Goal: Task Accomplishment & Management: Complete application form

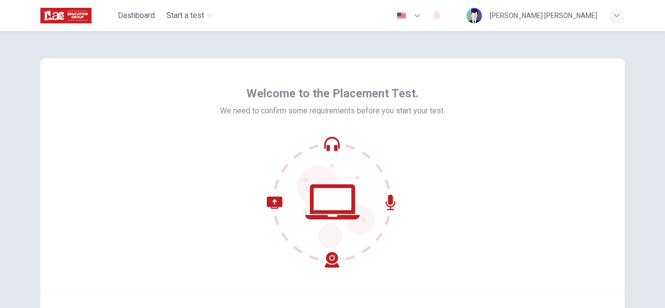
click at [345, 161] on icon at bounding box center [332, 201] width 131 height 131
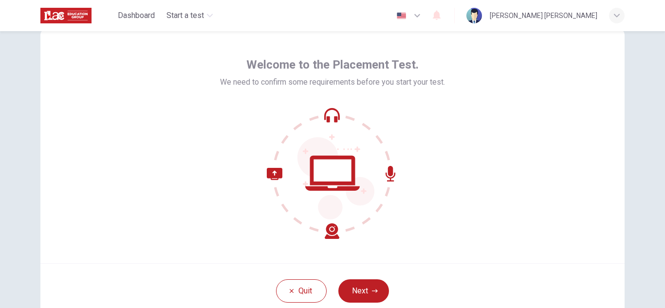
scroll to position [55, 0]
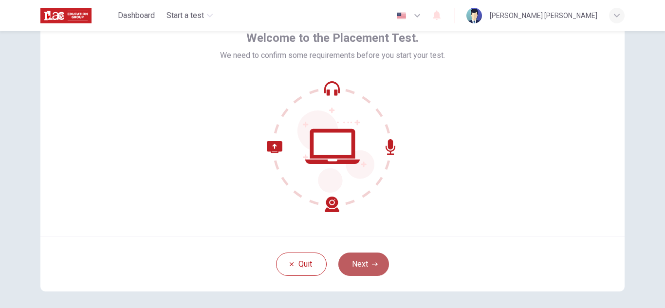
click at [366, 271] on button "Next" at bounding box center [363, 264] width 51 height 23
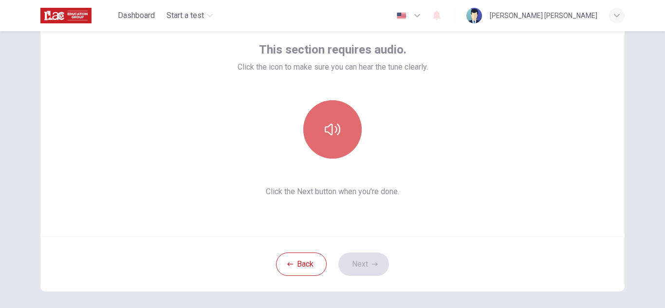
click at [329, 111] on button "button" at bounding box center [332, 129] width 58 height 58
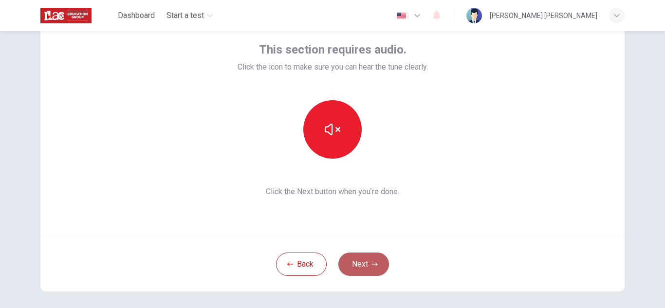
click at [358, 271] on button "Next" at bounding box center [363, 264] width 51 height 23
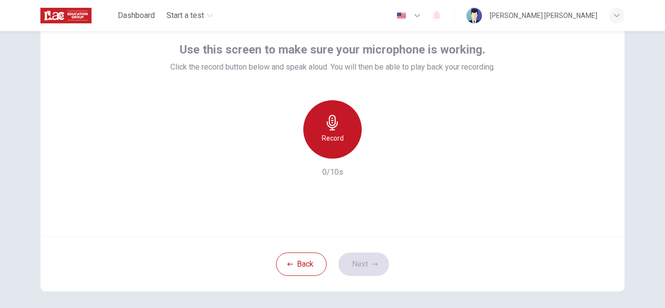
click at [327, 128] on icon "button" at bounding box center [333, 123] width 16 height 16
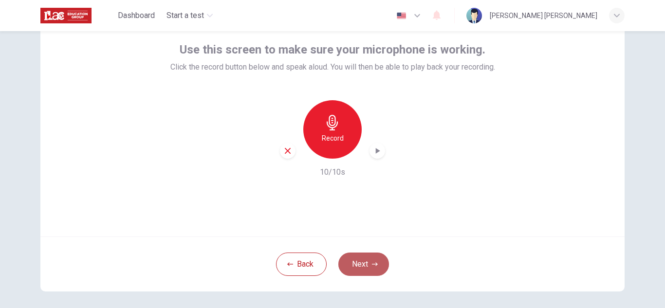
click at [360, 274] on button "Next" at bounding box center [363, 264] width 51 height 23
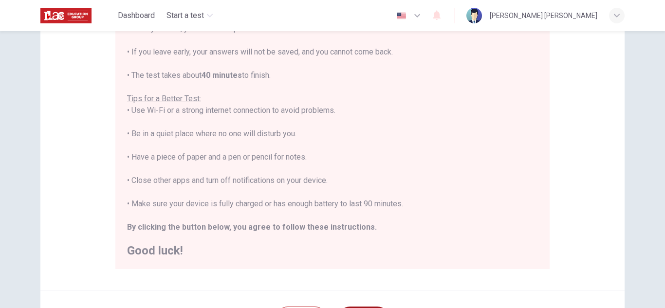
scroll to position [233, 0]
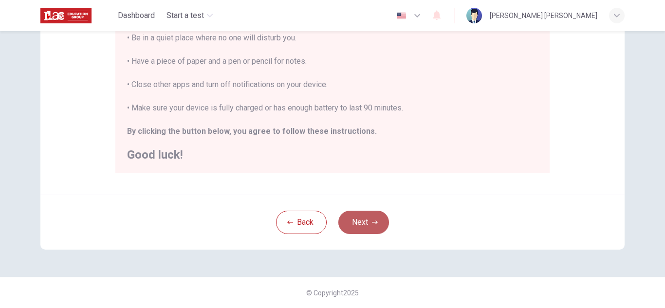
click at [366, 223] on button "Next" at bounding box center [363, 222] width 51 height 23
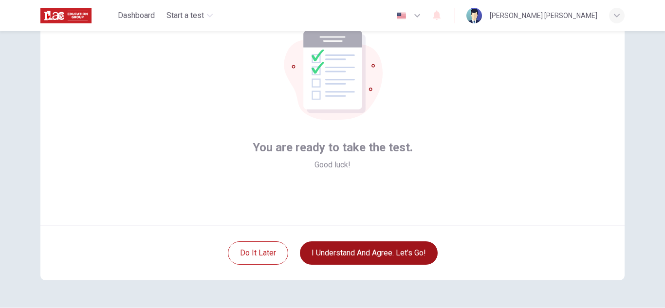
scroll to position [67, 0]
click at [351, 259] on button "I understand and agree. Let’s go!" at bounding box center [369, 252] width 138 height 23
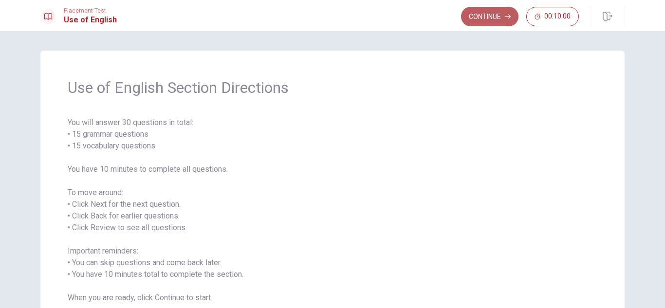
click at [490, 19] on button "Continue" at bounding box center [489, 16] width 57 height 19
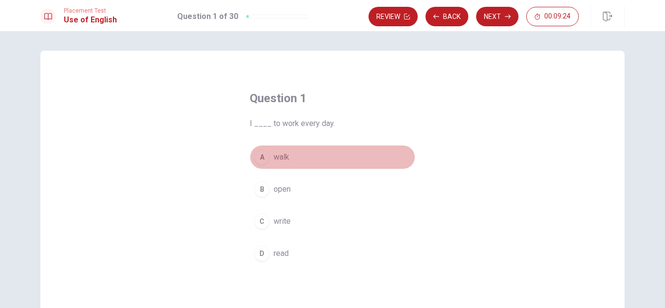
click at [264, 159] on div "A" at bounding box center [262, 157] width 16 height 16
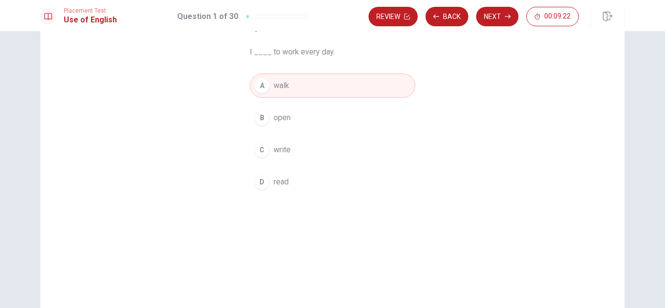
scroll to position [72, 0]
click at [492, 15] on button "Next" at bounding box center [497, 16] width 42 height 19
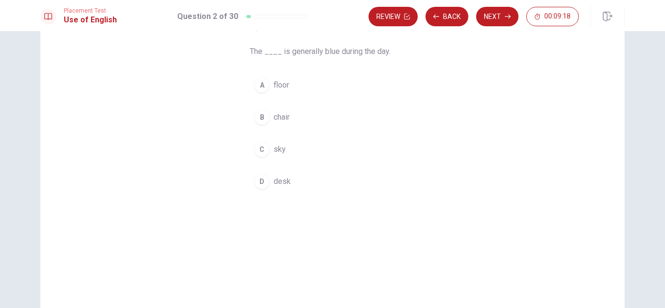
scroll to position [69, 0]
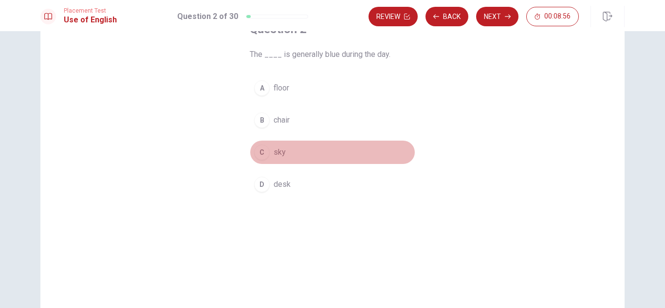
click at [261, 151] on div "C" at bounding box center [262, 153] width 16 height 16
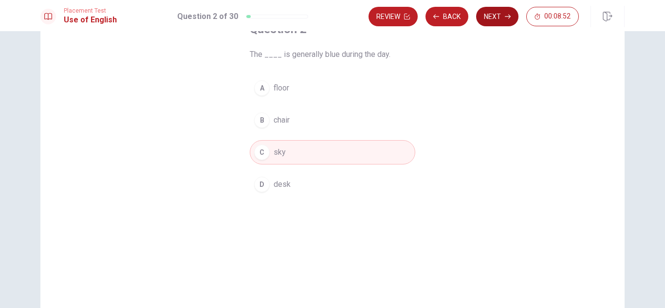
click at [488, 17] on button "Next" at bounding box center [497, 16] width 42 height 19
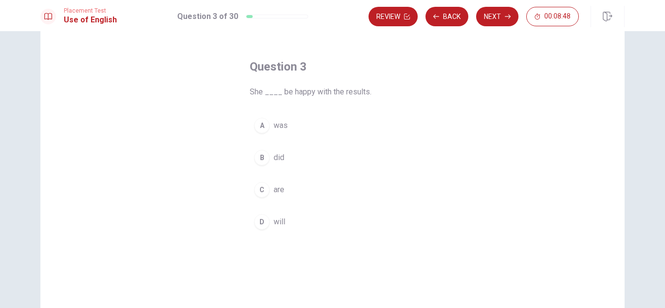
scroll to position [31, 0]
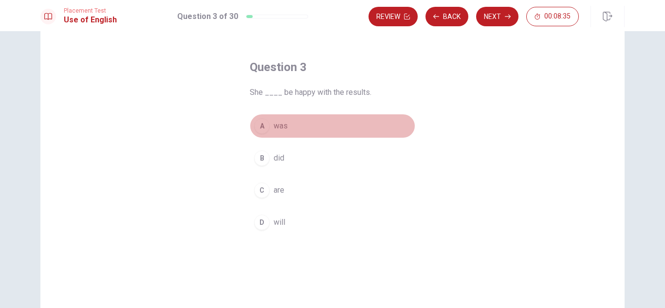
click at [278, 129] on span "was" at bounding box center [281, 126] width 14 height 12
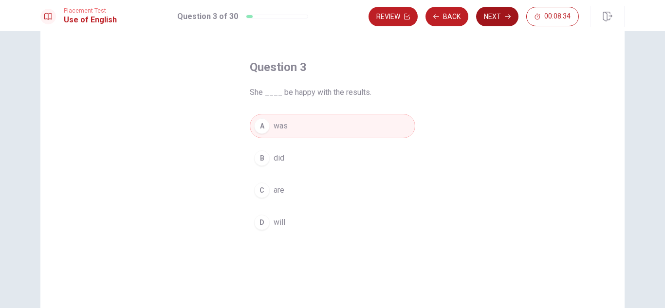
click at [495, 15] on button "Next" at bounding box center [497, 16] width 42 height 19
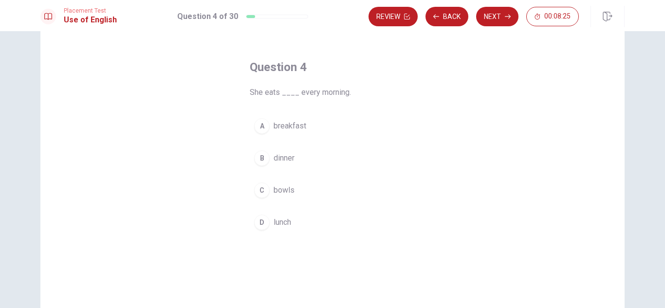
click at [282, 129] on span "breakfast" at bounding box center [290, 126] width 33 height 12
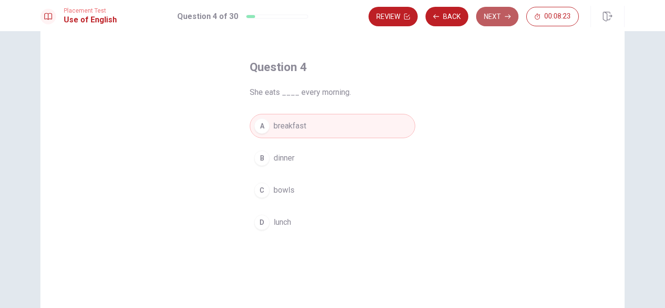
click at [495, 19] on button "Next" at bounding box center [497, 16] width 42 height 19
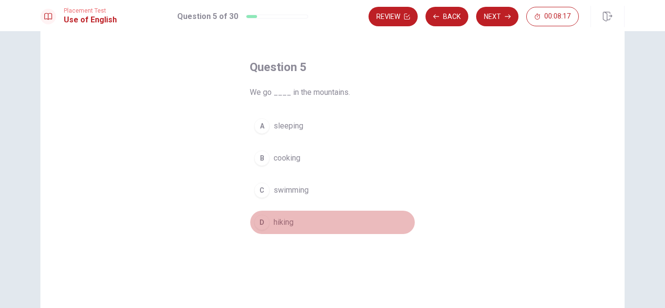
click at [279, 215] on button "D hiking" at bounding box center [333, 222] width 166 height 24
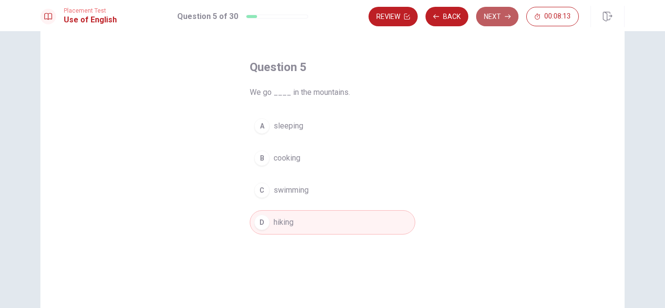
click at [501, 15] on button "Next" at bounding box center [497, 16] width 42 height 19
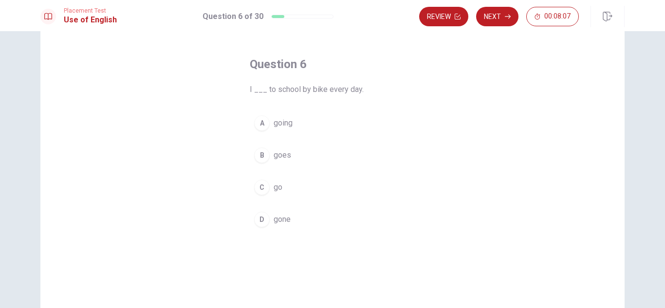
scroll to position [35, 0]
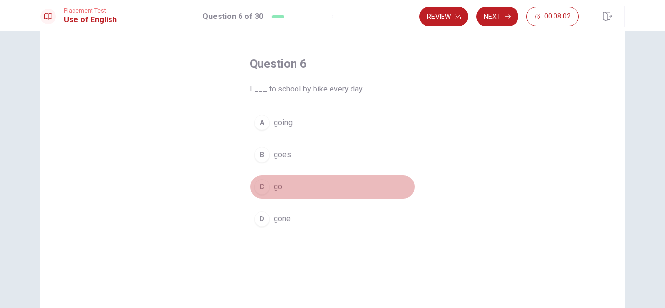
click at [276, 180] on button "C go" at bounding box center [333, 187] width 166 height 24
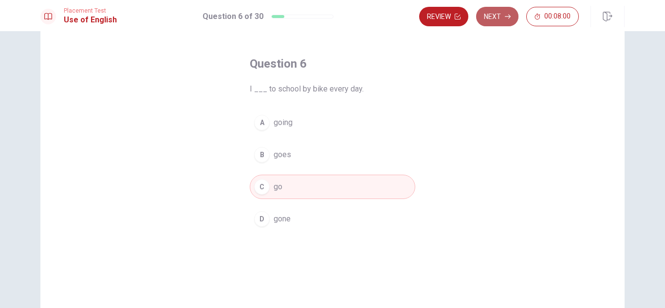
click at [495, 17] on button "Next" at bounding box center [497, 16] width 42 height 19
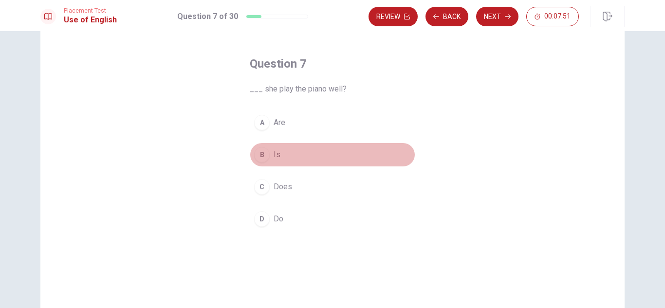
click at [266, 155] on div "B" at bounding box center [262, 155] width 16 height 16
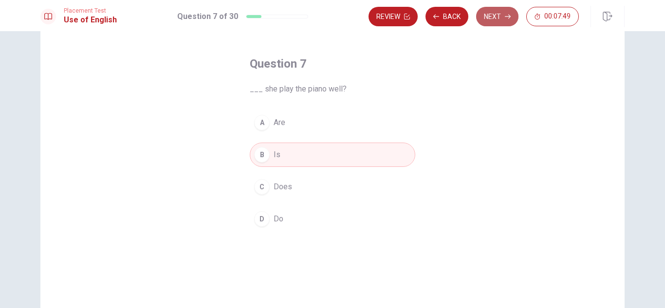
click at [487, 22] on button "Next" at bounding box center [497, 16] width 42 height 19
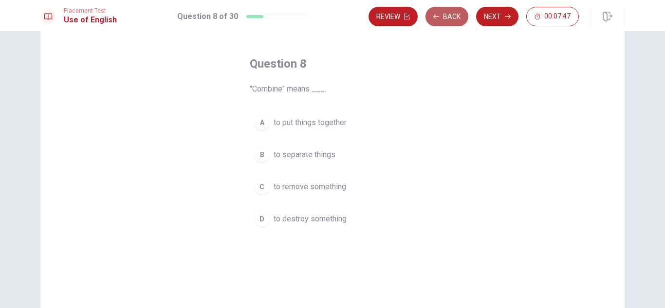
click at [443, 20] on button "Back" at bounding box center [446, 16] width 43 height 19
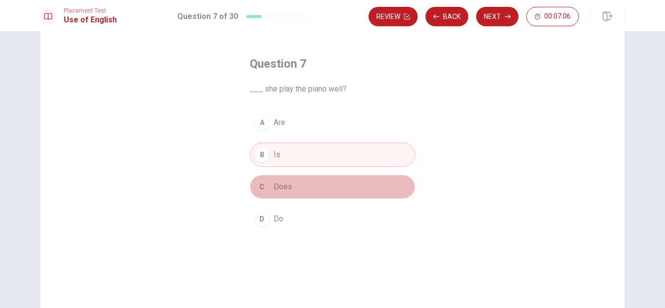
click at [305, 186] on button "C Does" at bounding box center [333, 187] width 166 height 24
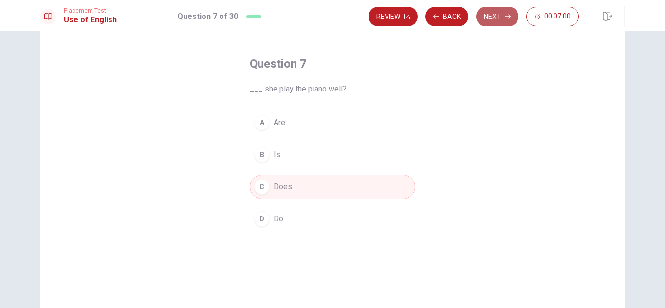
click at [498, 15] on button "Next" at bounding box center [497, 16] width 42 height 19
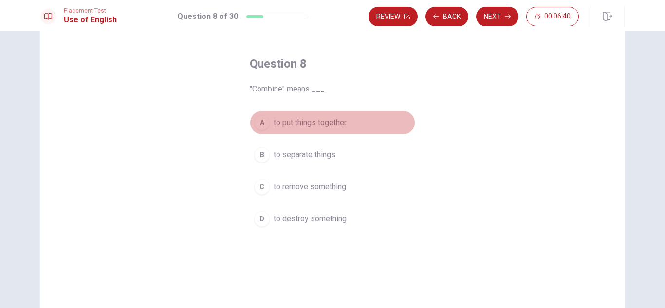
click at [263, 129] on div "A" at bounding box center [262, 123] width 16 height 16
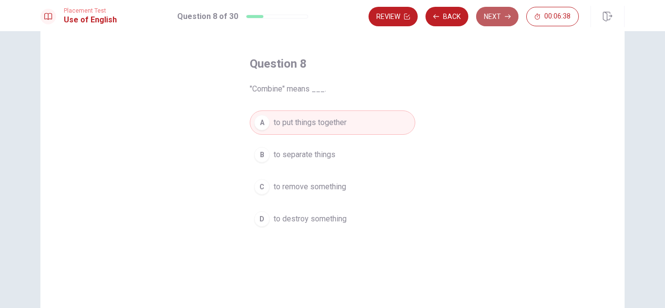
click at [503, 16] on button "Next" at bounding box center [497, 16] width 42 height 19
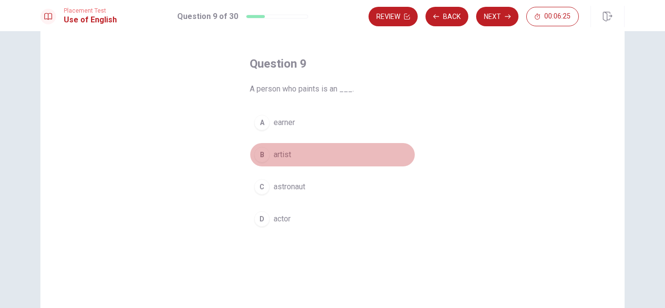
click at [296, 152] on button "B artist" at bounding box center [333, 155] width 166 height 24
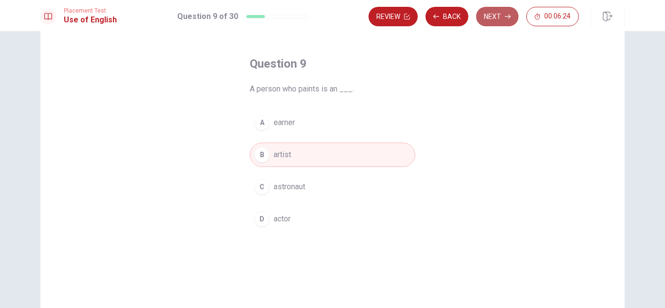
click at [493, 18] on button "Next" at bounding box center [497, 16] width 42 height 19
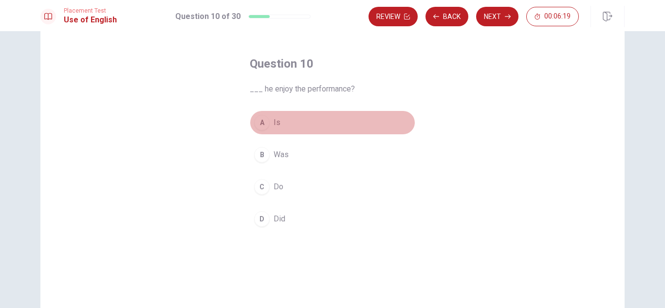
click at [305, 121] on button "A Is" at bounding box center [333, 123] width 166 height 24
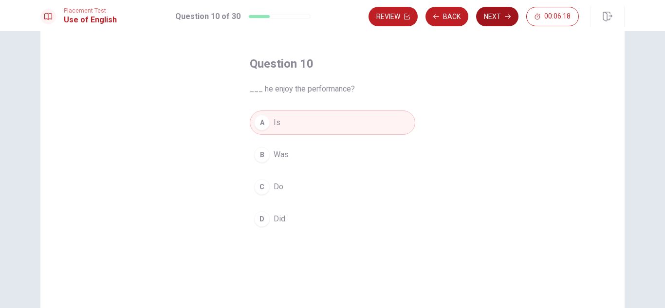
click at [492, 17] on button "Next" at bounding box center [497, 16] width 42 height 19
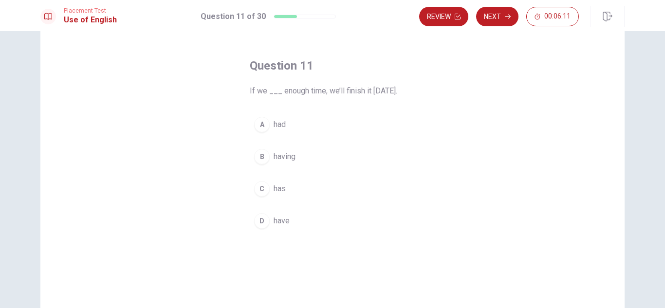
scroll to position [33, 0]
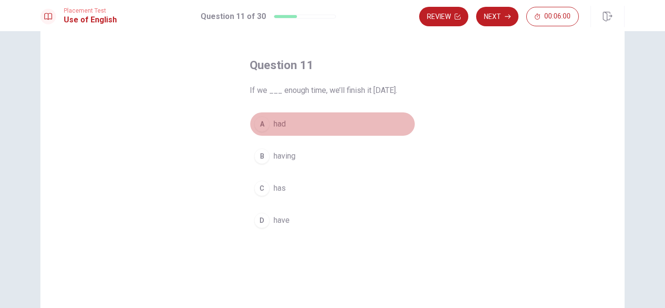
click at [314, 121] on button "A had" at bounding box center [333, 124] width 166 height 24
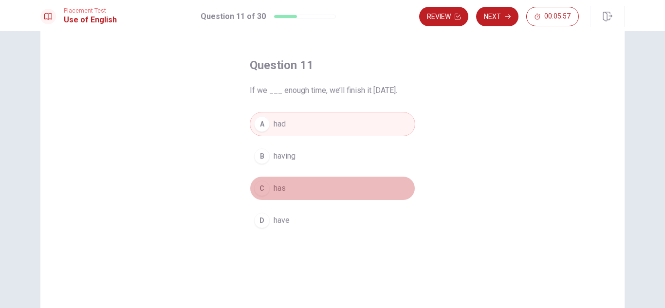
click at [295, 200] on button "C has" at bounding box center [333, 188] width 166 height 24
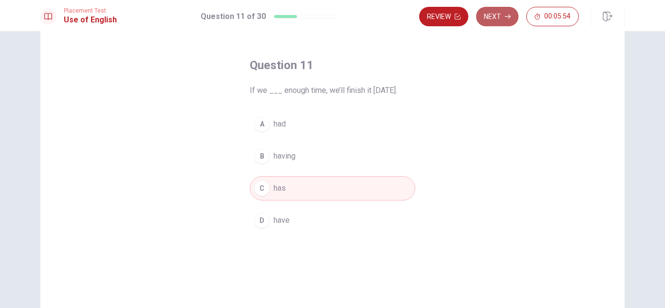
click at [508, 12] on button "Next" at bounding box center [497, 16] width 42 height 19
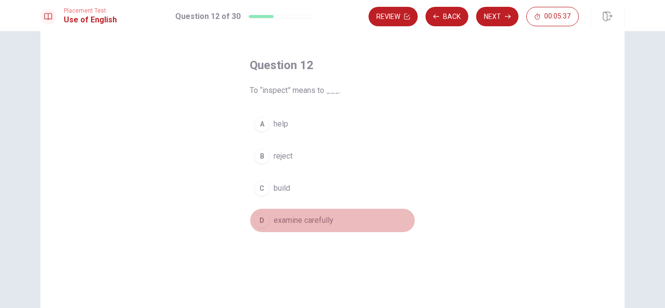
click at [259, 221] on div "D" at bounding box center [262, 221] width 16 height 16
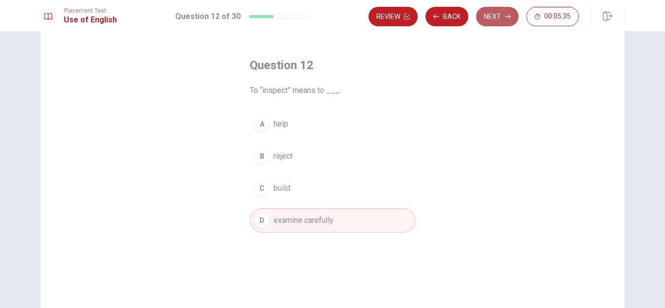
click at [498, 17] on button "Next" at bounding box center [497, 16] width 42 height 19
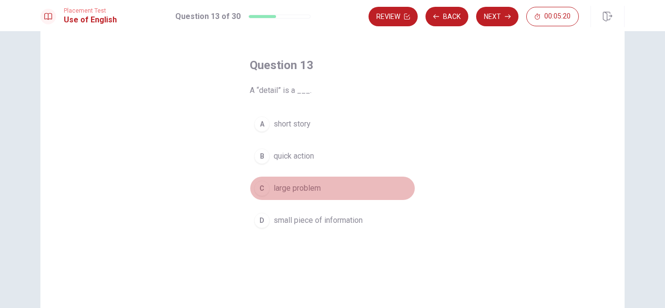
click at [261, 186] on div "C" at bounding box center [262, 189] width 16 height 16
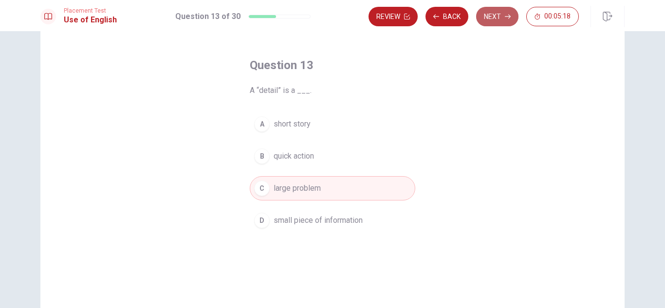
click at [483, 18] on button "Next" at bounding box center [497, 16] width 42 height 19
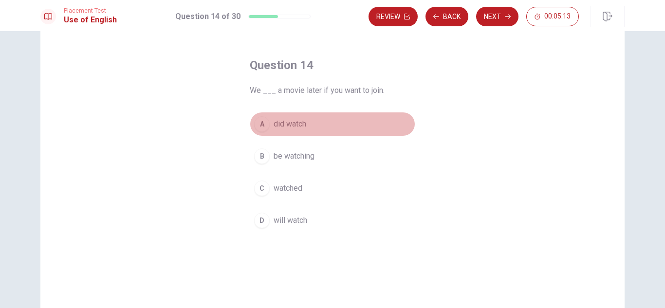
click at [281, 122] on span "did watch" at bounding box center [290, 124] width 33 height 12
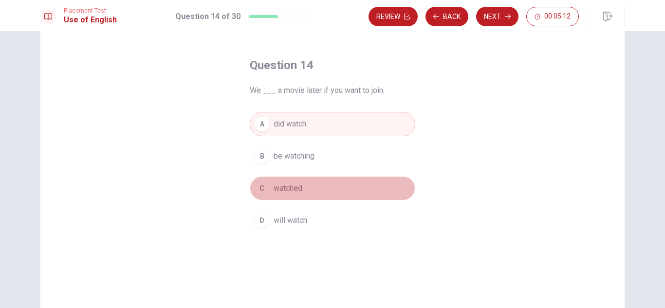
click at [277, 196] on button "C watched" at bounding box center [333, 188] width 166 height 24
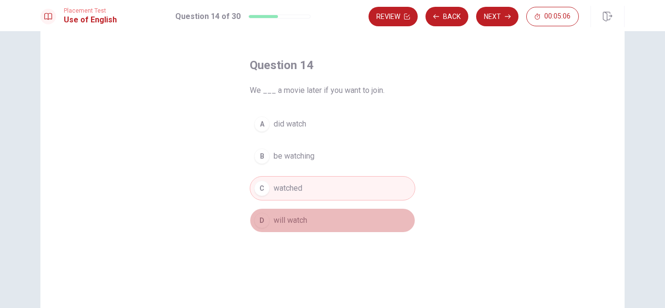
click at [314, 218] on button "D will watch" at bounding box center [333, 220] width 166 height 24
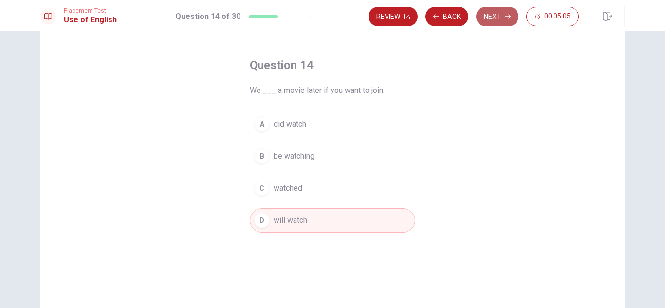
click at [493, 18] on button "Next" at bounding box center [497, 16] width 42 height 19
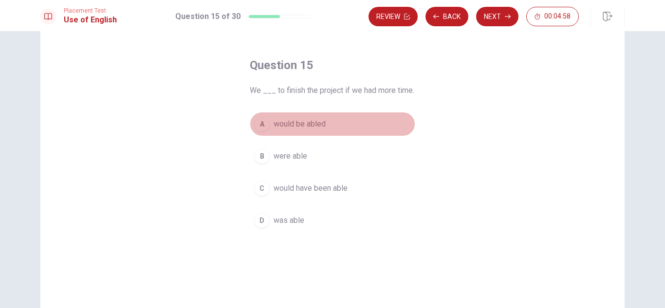
click at [314, 121] on span "would be abled" at bounding box center [300, 124] width 52 height 12
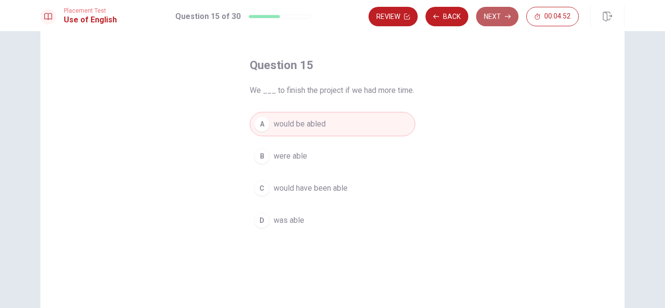
click at [505, 18] on icon "button" at bounding box center [508, 17] width 6 height 6
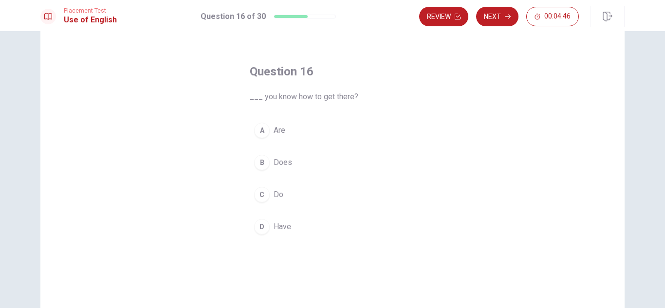
scroll to position [44, 0]
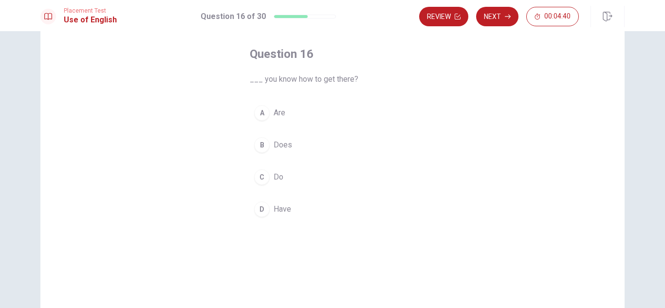
click at [286, 115] on button "A Are" at bounding box center [333, 113] width 166 height 24
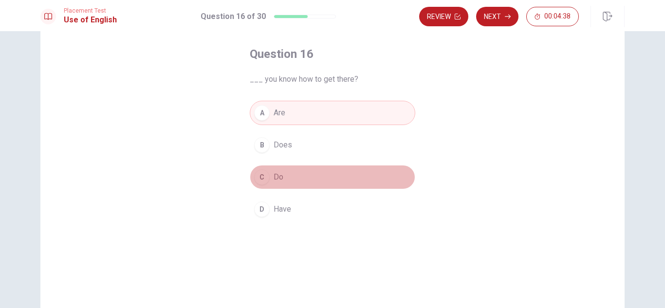
click at [302, 181] on button "C Do" at bounding box center [333, 177] width 166 height 24
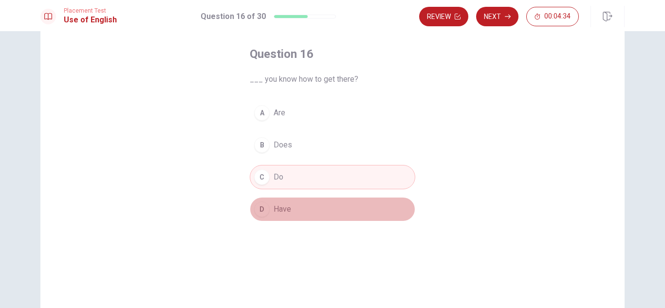
click at [298, 207] on button "D Have" at bounding box center [333, 209] width 166 height 24
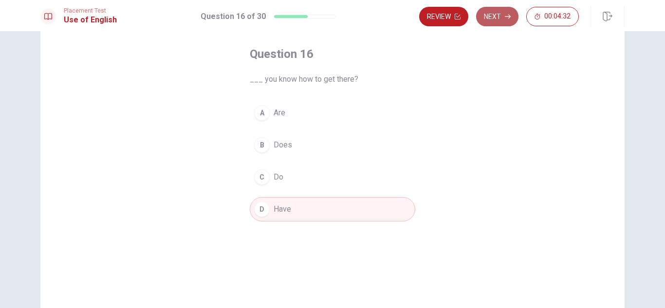
click at [500, 9] on button "Next" at bounding box center [497, 16] width 42 height 19
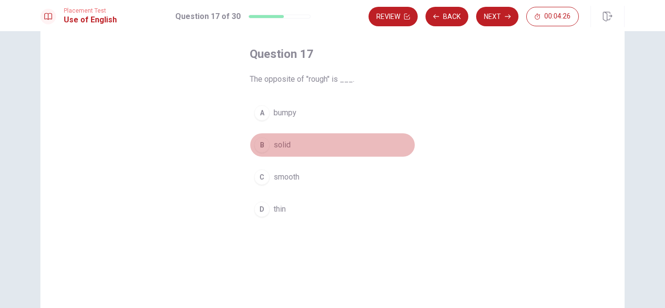
click at [304, 143] on button "B solid" at bounding box center [333, 145] width 166 height 24
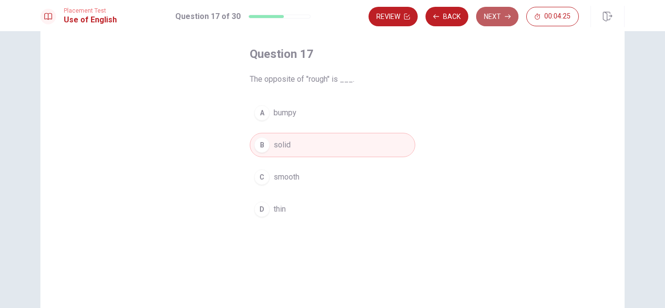
click at [512, 14] on button "Next" at bounding box center [497, 16] width 42 height 19
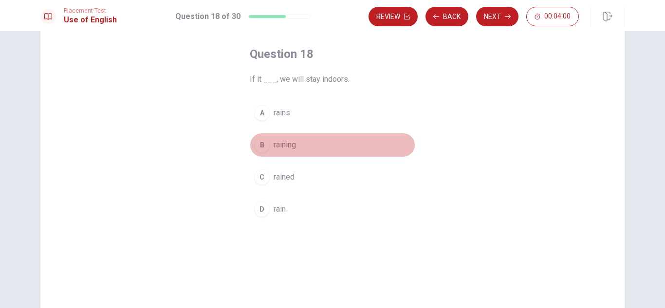
click at [288, 141] on span "raining" at bounding box center [285, 145] width 22 height 12
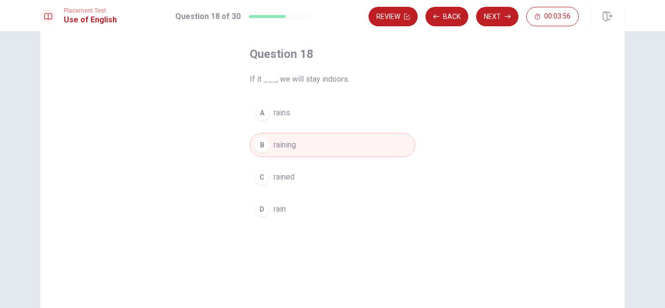
click at [294, 113] on button "A rains" at bounding box center [333, 113] width 166 height 24
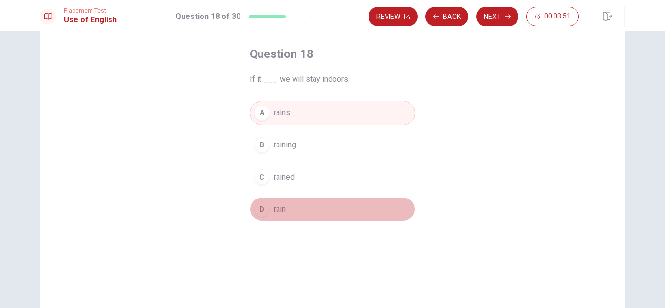
click at [290, 213] on button "D rain" at bounding box center [333, 209] width 166 height 24
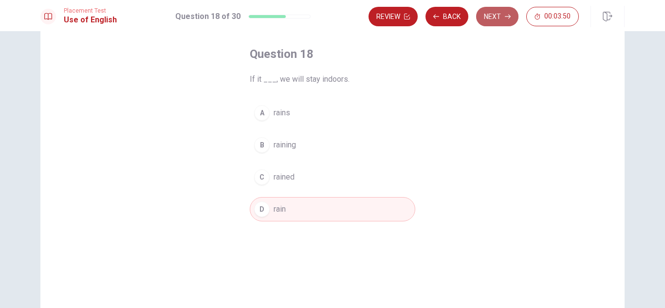
click at [503, 15] on button "Next" at bounding box center [497, 16] width 42 height 19
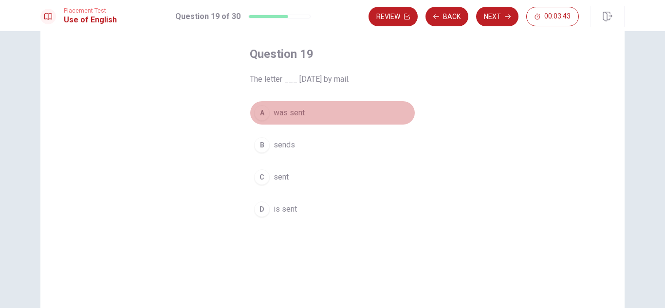
click at [304, 106] on button "A was sent" at bounding box center [333, 113] width 166 height 24
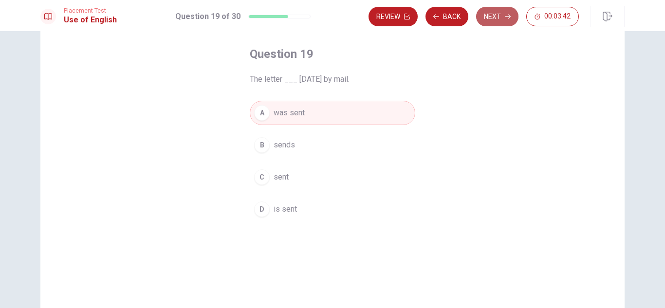
click at [500, 10] on button "Next" at bounding box center [497, 16] width 42 height 19
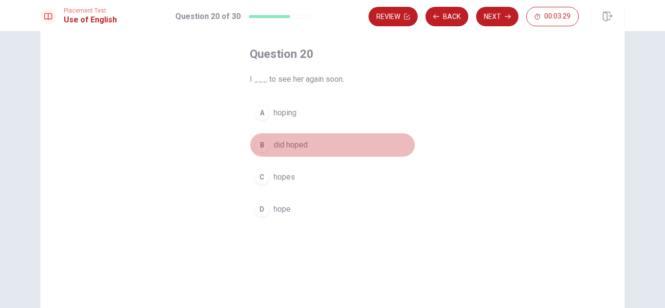
click at [293, 144] on span "did hoped" at bounding box center [291, 145] width 34 height 12
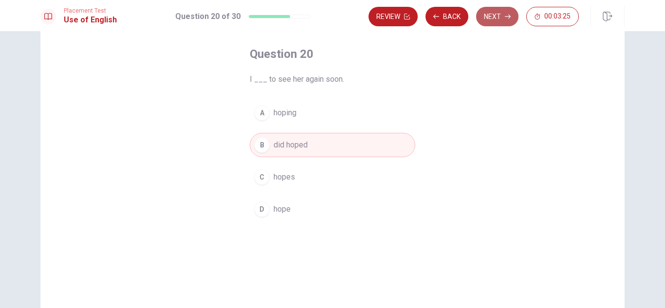
click at [505, 14] on icon "button" at bounding box center [508, 17] width 6 height 6
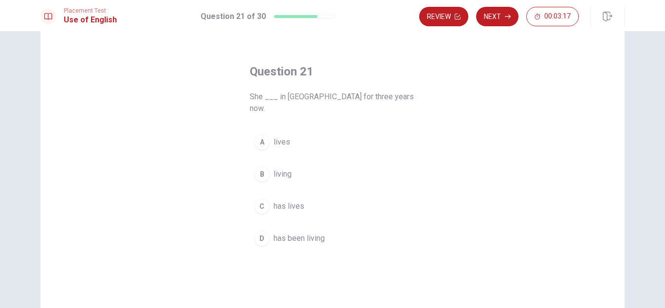
scroll to position [27, 0]
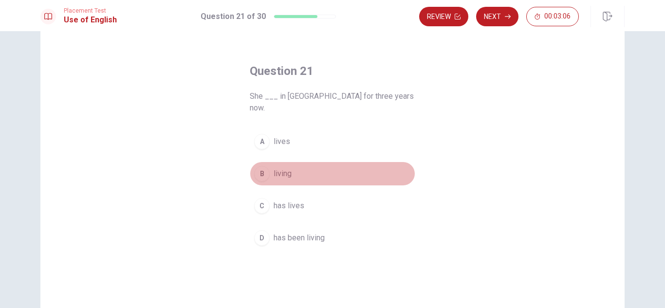
click at [263, 166] on div "B" at bounding box center [262, 174] width 16 height 16
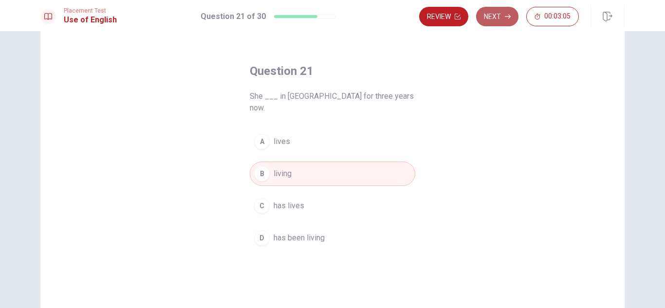
click at [500, 12] on button "Next" at bounding box center [497, 16] width 42 height 19
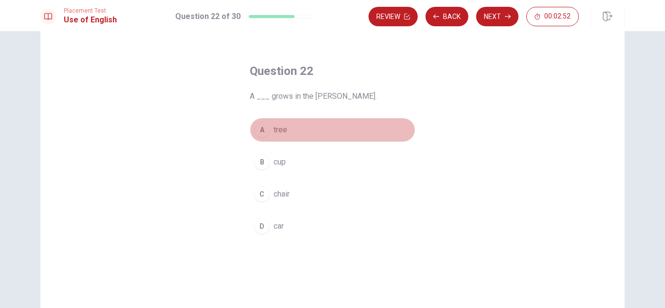
click at [260, 129] on div "A" at bounding box center [262, 130] width 16 height 16
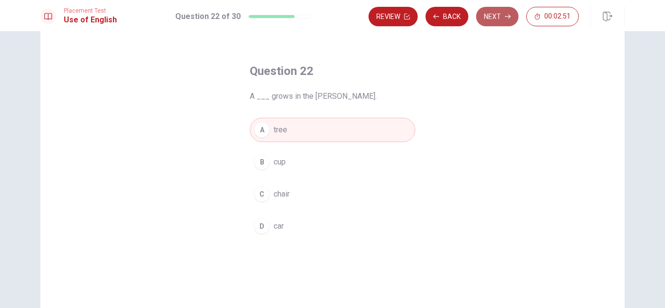
click at [511, 16] on button "Next" at bounding box center [497, 16] width 42 height 19
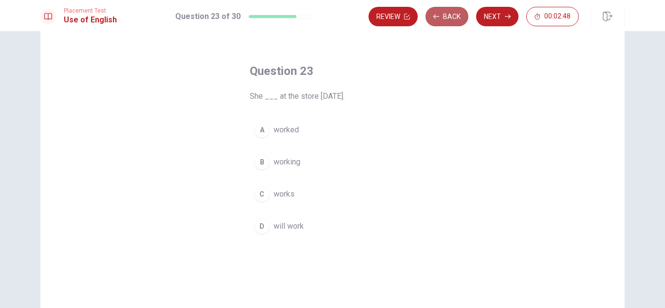
click at [439, 18] on icon "button" at bounding box center [436, 17] width 6 height 6
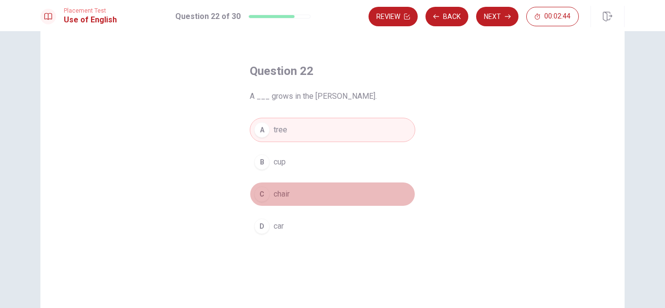
click at [298, 195] on button "C chair" at bounding box center [333, 194] width 166 height 24
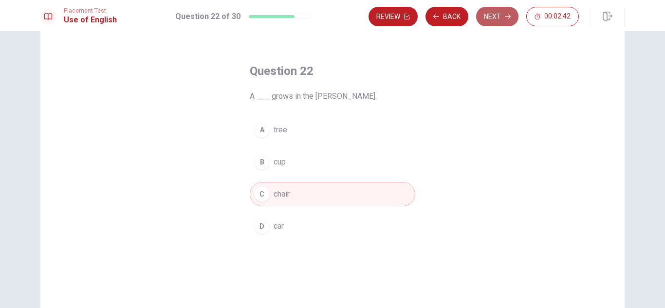
click at [495, 14] on button "Next" at bounding box center [497, 16] width 42 height 19
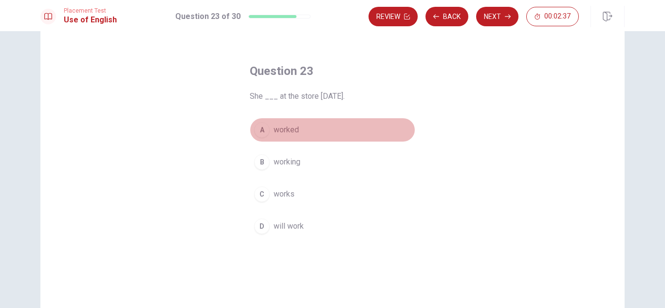
click at [297, 141] on button "A worked" at bounding box center [333, 130] width 166 height 24
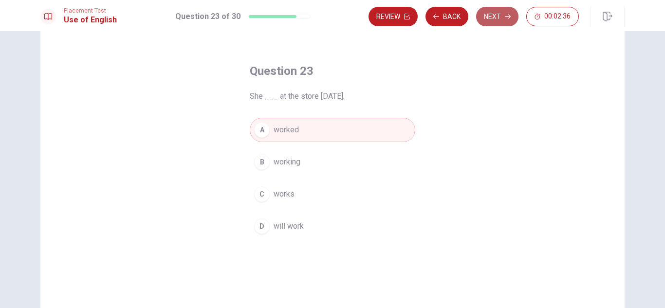
click at [501, 18] on button "Next" at bounding box center [497, 16] width 42 height 19
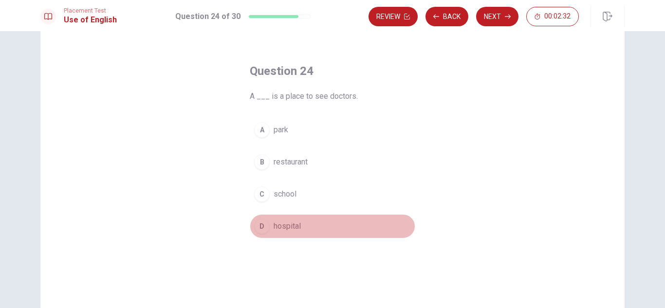
click at [309, 224] on button "D hospital" at bounding box center [333, 226] width 166 height 24
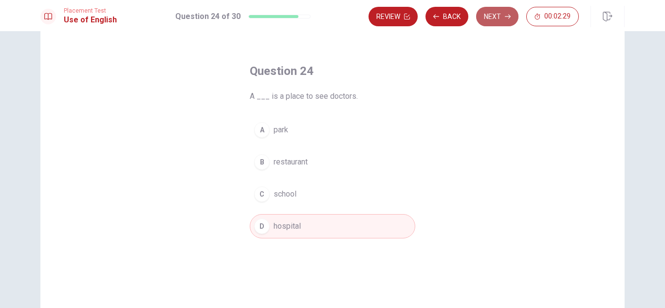
click at [496, 20] on button "Next" at bounding box center [497, 16] width 42 height 19
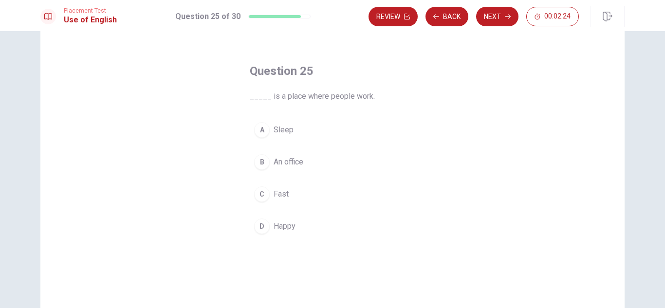
click at [287, 198] on button "C Fast" at bounding box center [333, 194] width 166 height 24
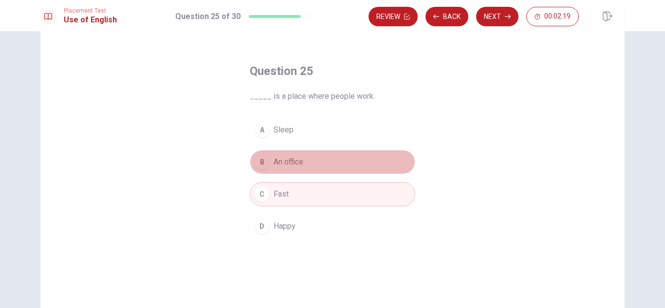
click at [317, 161] on button "B An office" at bounding box center [333, 162] width 166 height 24
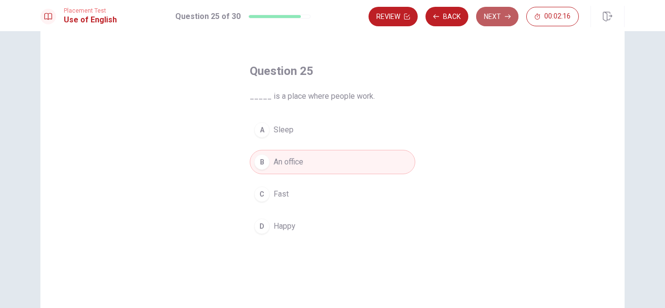
click at [494, 19] on button "Next" at bounding box center [497, 16] width 42 height 19
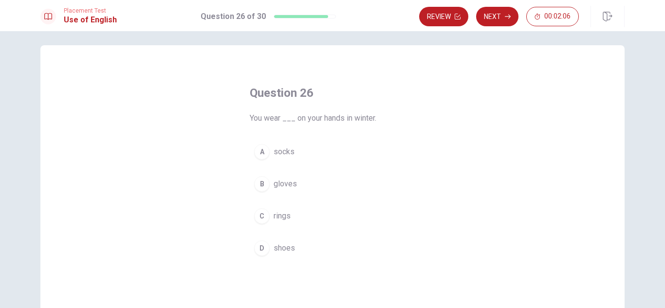
scroll to position [24, 0]
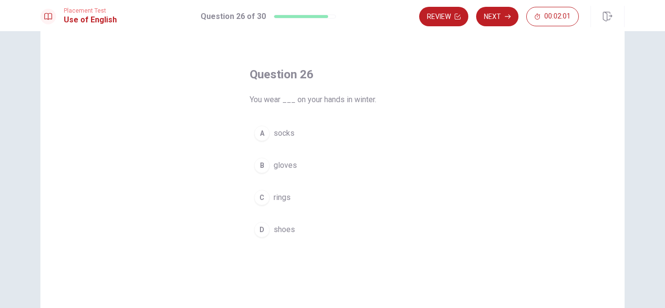
click at [322, 135] on button "A socks" at bounding box center [333, 133] width 166 height 24
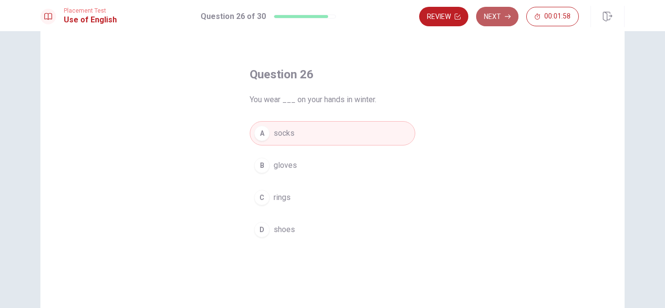
click at [500, 19] on button "Next" at bounding box center [497, 16] width 42 height 19
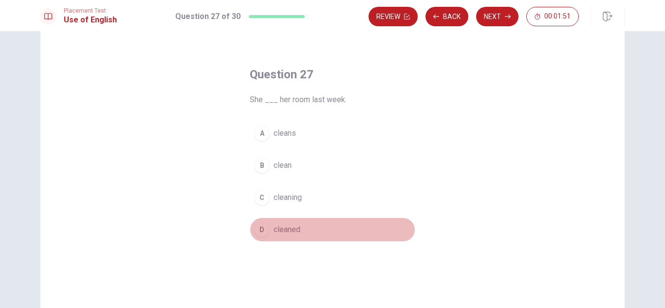
click at [303, 226] on button "D cleaned" at bounding box center [333, 230] width 166 height 24
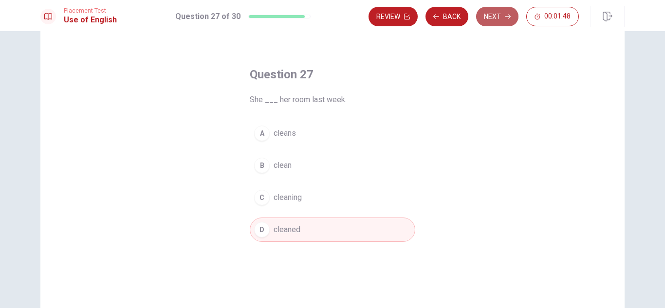
click at [493, 18] on button "Next" at bounding box center [497, 16] width 42 height 19
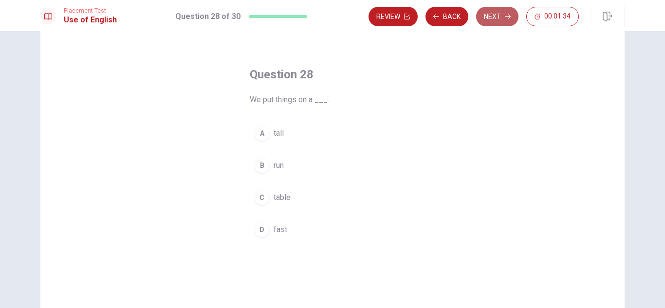
click at [495, 18] on button "Next" at bounding box center [497, 16] width 42 height 19
click at [493, 16] on button "Next" at bounding box center [497, 16] width 42 height 19
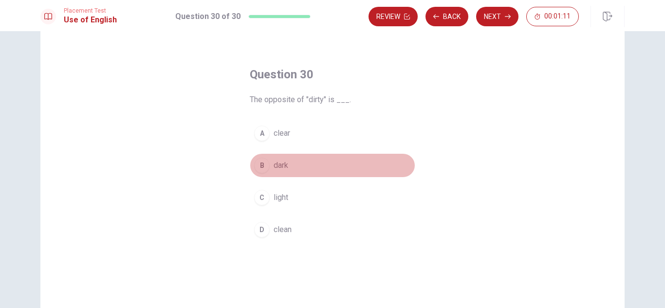
click at [290, 166] on button "B dark" at bounding box center [333, 165] width 166 height 24
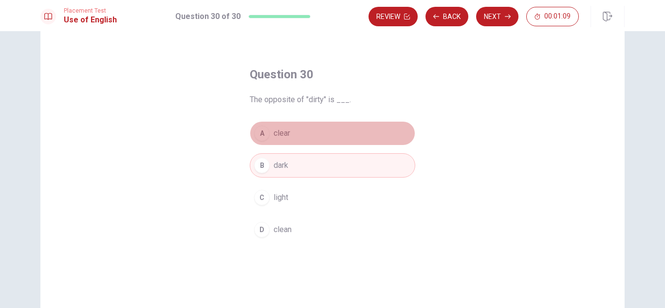
click at [298, 134] on button "A clear" at bounding box center [333, 133] width 166 height 24
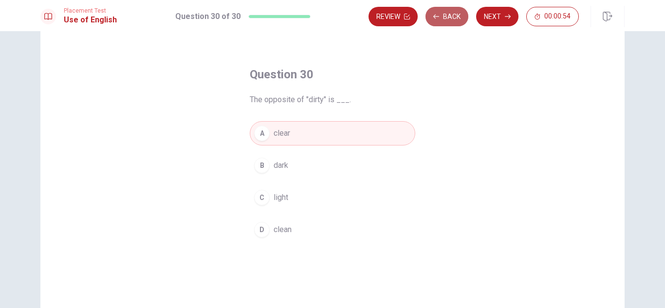
click at [451, 16] on button "Back" at bounding box center [446, 16] width 43 height 19
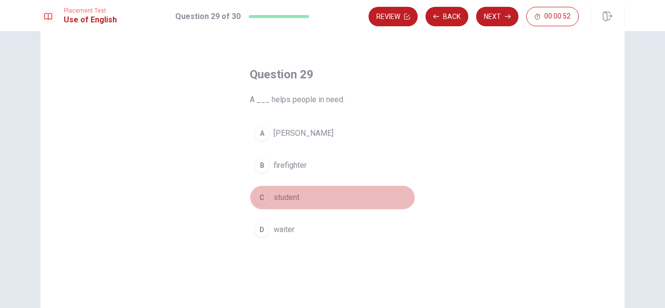
click at [299, 197] on button "C student" at bounding box center [333, 197] width 166 height 24
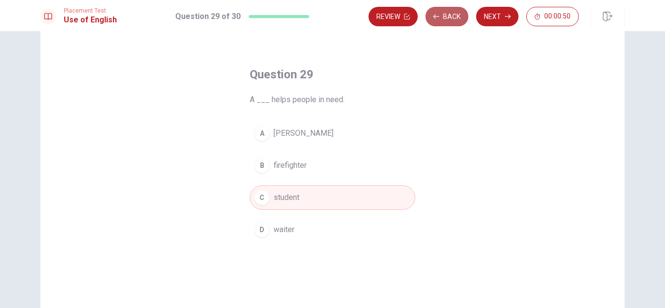
click at [448, 12] on button "Back" at bounding box center [446, 16] width 43 height 19
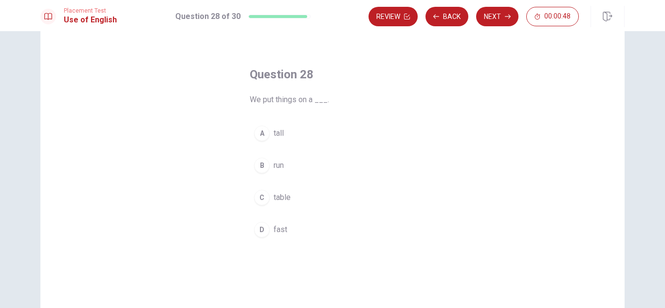
click at [296, 128] on button "A tall" at bounding box center [333, 133] width 166 height 24
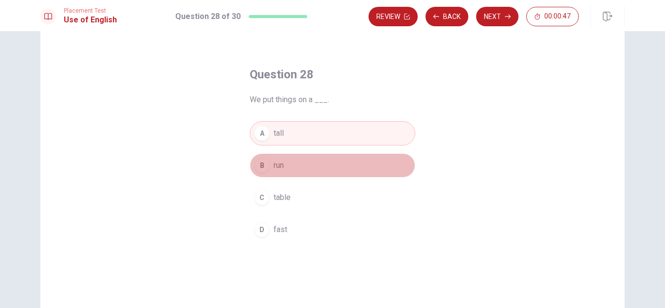
click at [289, 166] on button "B run" at bounding box center [333, 165] width 166 height 24
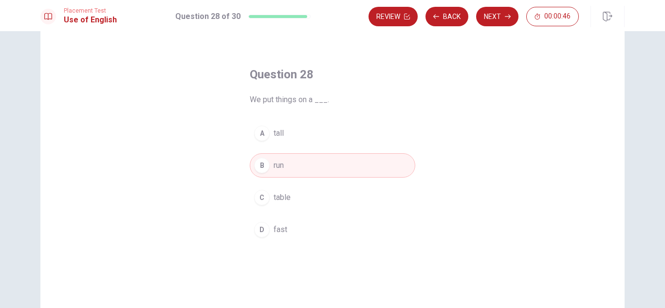
scroll to position [131, 0]
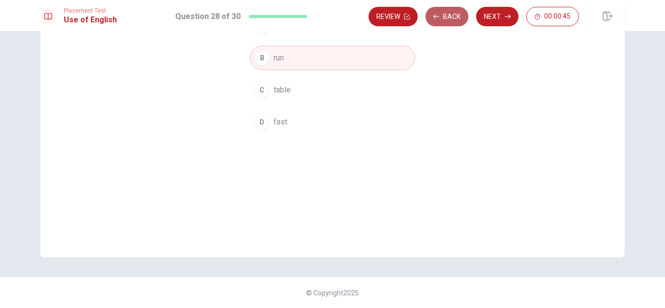
click at [451, 14] on button "Back" at bounding box center [446, 16] width 43 height 19
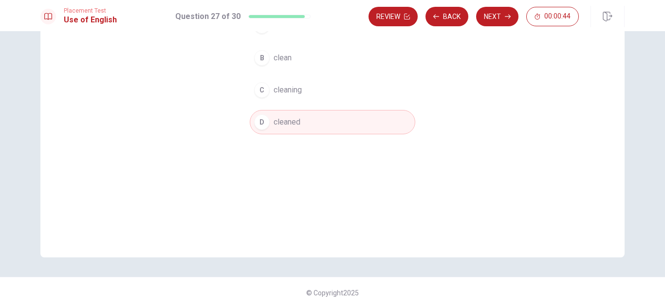
scroll to position [0, 0]
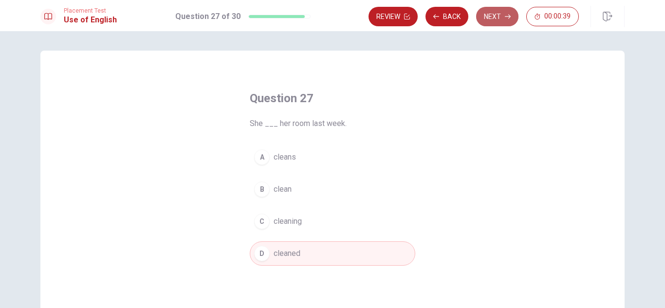
click at [503, 23] on button "Next" at bounding box center [497, 16] width 42 height 19
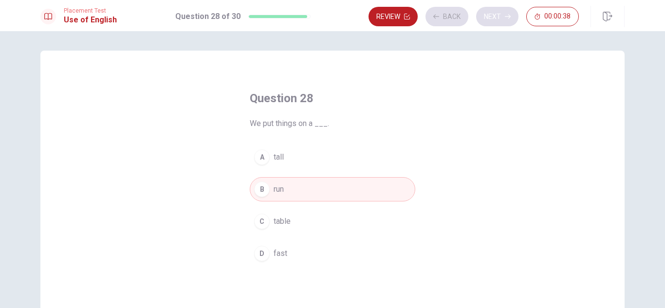
click at [503, 23] on div "Review Back Next 00:00:38" at bounding box center [474, 16] width 210 height 19
click at [505, 19] on icon "button" at bounding box center [508, 17] width 6 height 6
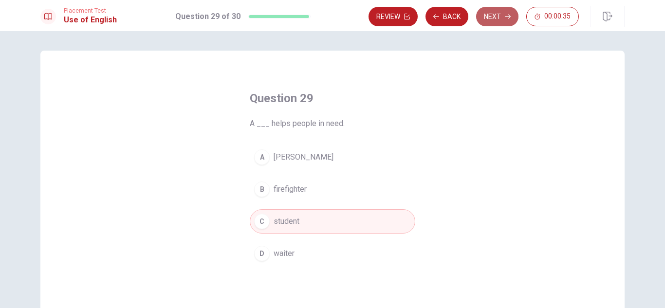
click at [505, 19] on icon "button" at bounding box center [508, 17] width 6 height 6
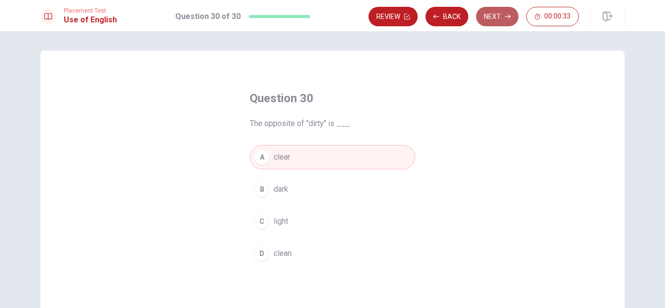
click at [500, 17] on button "Next" at bounding box center [497, 16] width 42 height 19
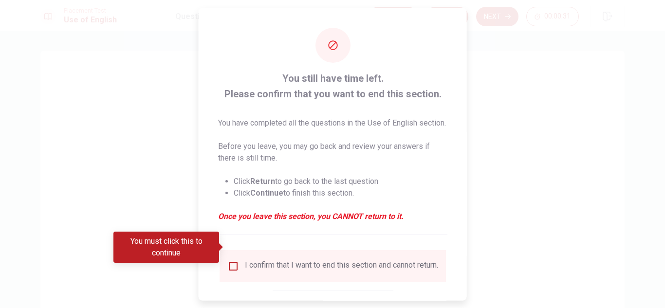
scroll to position [67, 0]
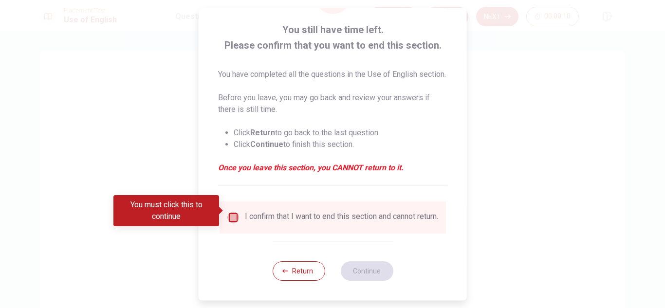
click at [234, 212] on input "You must click this to continue" at bounding box center [233, 218] width 12 height 12
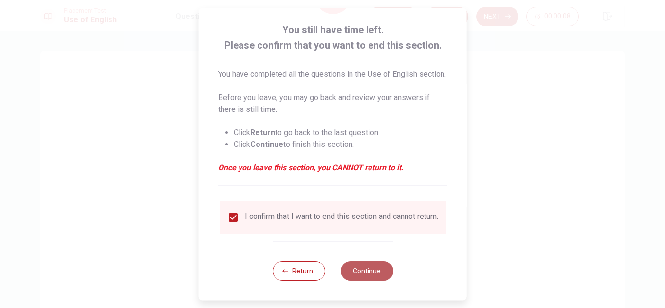
click at [367, 267] on button "Continue" at bounding box center [366, 270] width 53 height 19
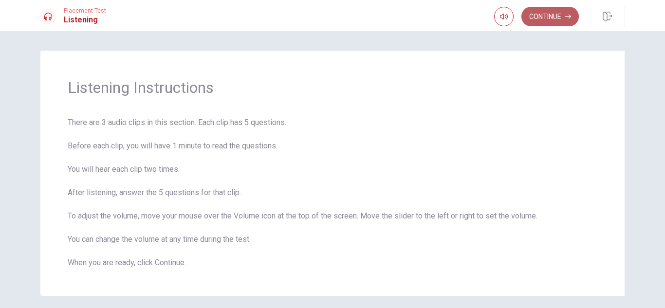
click at [564, 19] on button "Continue" at bounding box center [549, 16] width 57 height 19
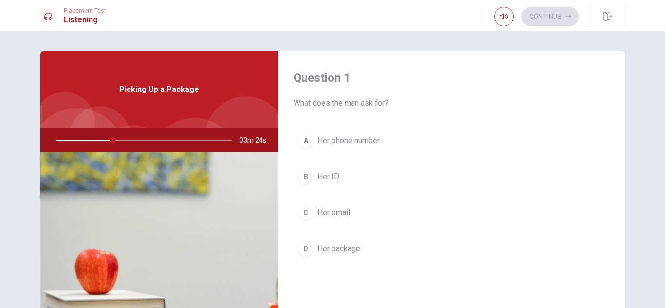
scroll to position [26, 0]
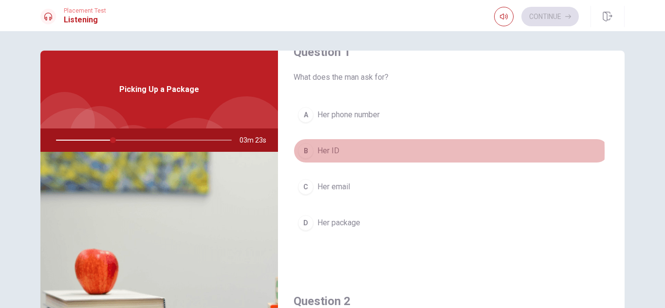
click at [300, 152] on div "B" at bounding box center [306, 151] width 16 height 16
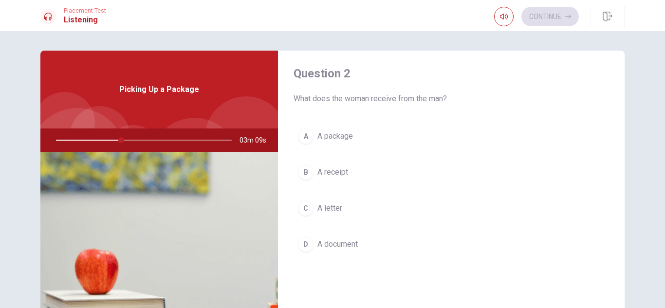
scroll to position [254, 0]
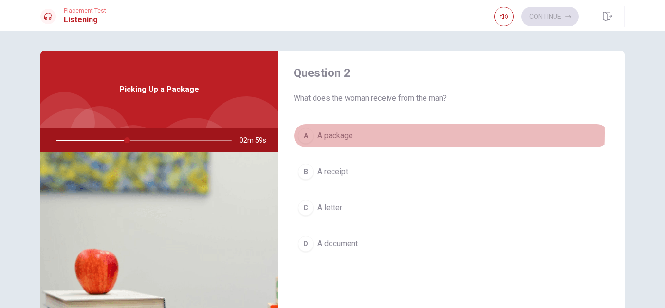
click at [322, 133] on span "A package" at bounding box center [335, 136] width 36 height 12
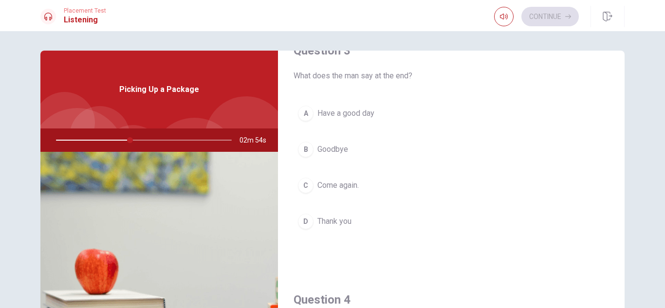
scroll to position [526, 0]
click at [377, 115] on button "A Have a good day" at bounding box center [451, 113] width 315 height 24
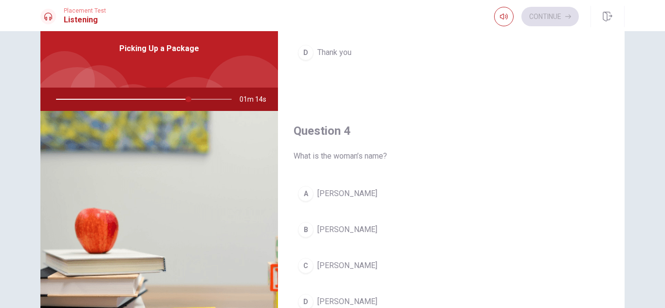
scroll to position [908, 0]
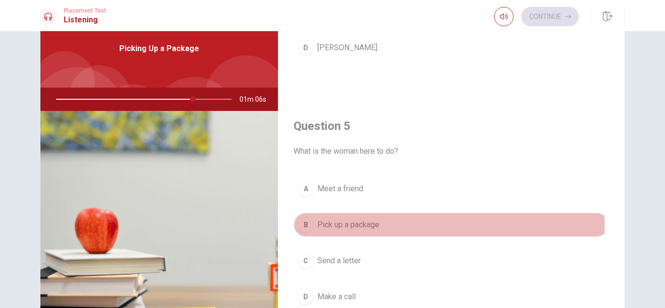
click at [362, 228] on span "Pick up a package" at bounding box center [348, 225] width 62 height 12
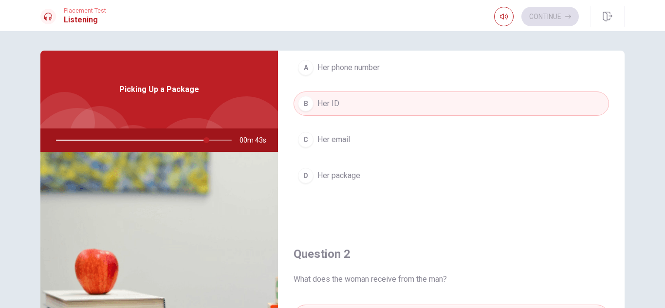
scroll to position [73, 0]
click at [56, 139] on div at bounding box center [141, 140] width 195 height 23
drag, startPoint x: 209, startPoint y: 139, endPoint x: 40, endPoint y: 134, distance: 169.0
click at [40, 134] on div "00m 34s" at bounding box center [159, 140] width 238 height 23
click at [64, 142] on div at bounding box center [141, 140] width 195 height 23
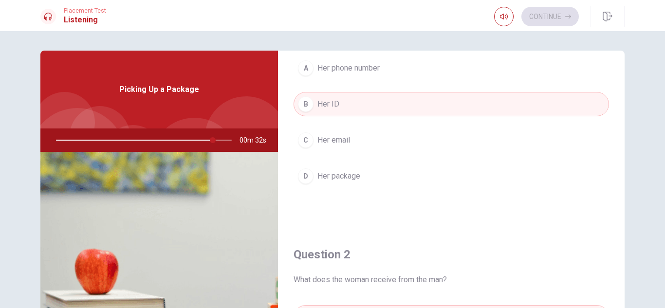
click at [64, 142] on div at bounding box center [141, 140] width 195 height 23
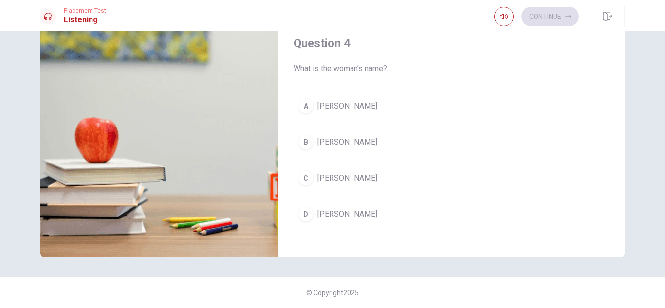
scroll to position [650, 0]
click at [364, 109] on button "A [PERSON_NAME]" at bounding box center [451, 106] width 315 height 24
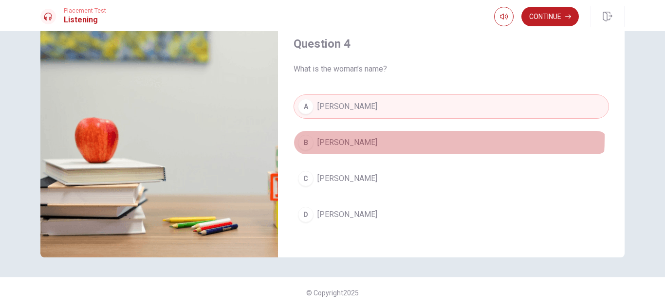
click at [357, 138] on button "B [PERSON_NAME]" at bounding box center [451, 142] width 315 height 24
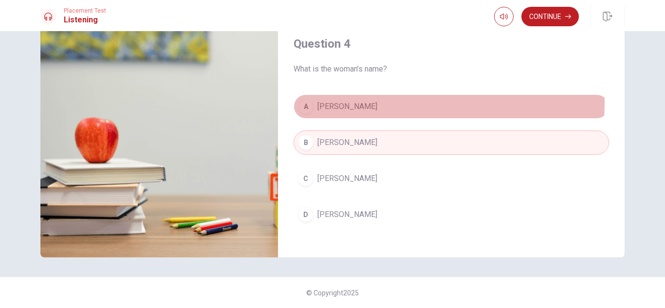
click at [378, 102] on button "A [PERSON_NAME]" at bounding box center [451, 106] width 315 height 24
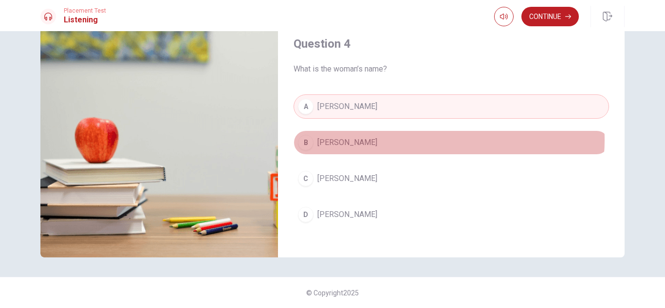
click at [425, 140] on button "B [PERSON_NAME]" at bounding box center [451, 142] width 315 height 24
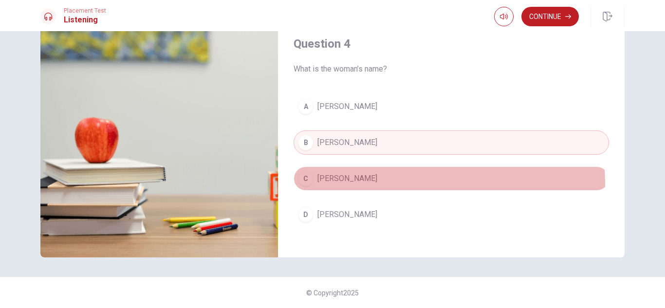
click at [402, 184] on button "C [PERSON_NAME]" at bounding box center [451, 178] width 315 height 24
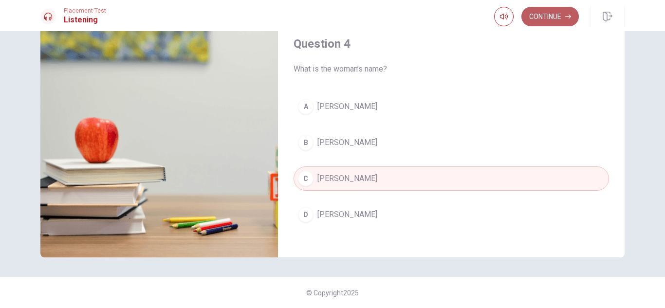
click at [554, 20] on button "Continue" at bounding box center [549, 16] width 57 height 19
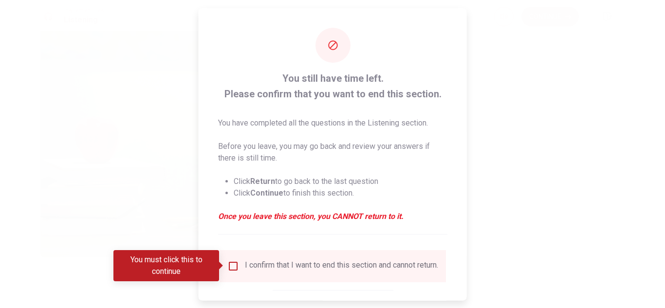
type input "0"
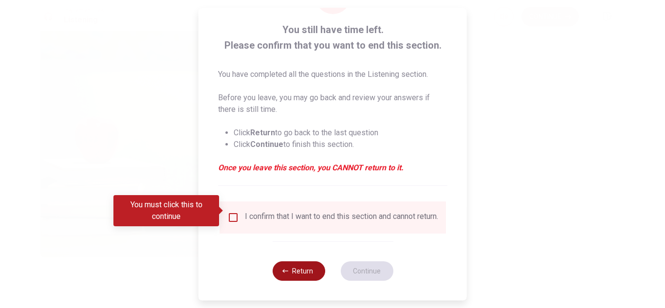
click at [296, 270] on button "Return" at bounding box center [298, 270] width 53 height 19
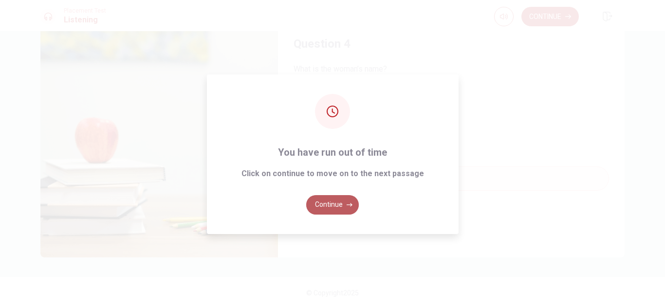
click at [335, 206] on button "Continue" at bounding box center [332, 204] width 53 height 19
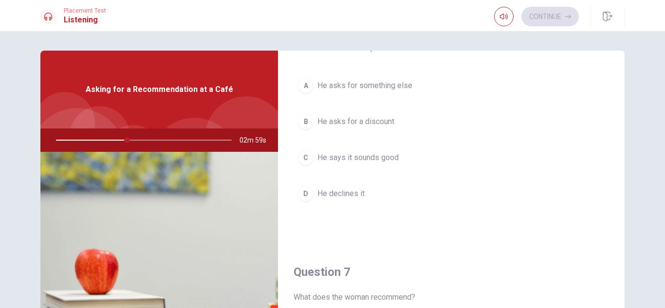
scroll to position [55, 0]
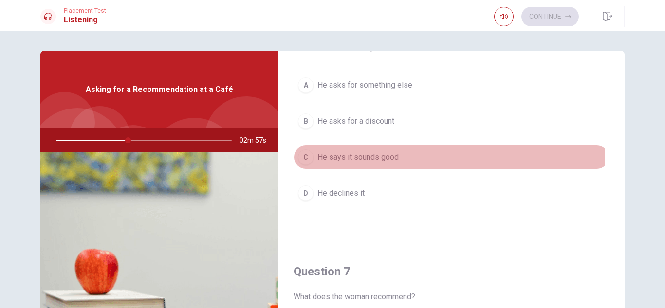
click at [407, 152] on button "C He says it sounds good" at bounding box center [451, 157] width 315 height 24
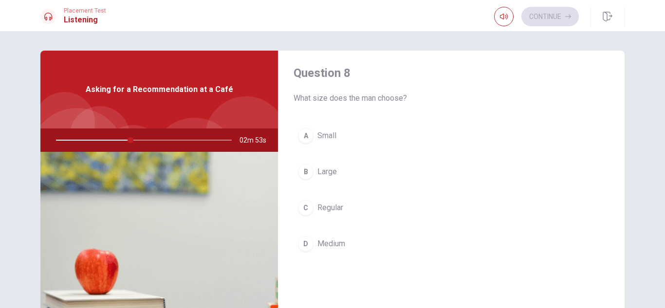
scroll to position [504, 0]
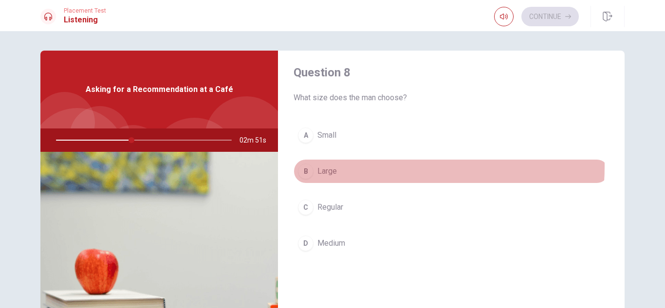
click at [362, 166] on button "B Large" at bounding box center [451, 171] width 315 height 24
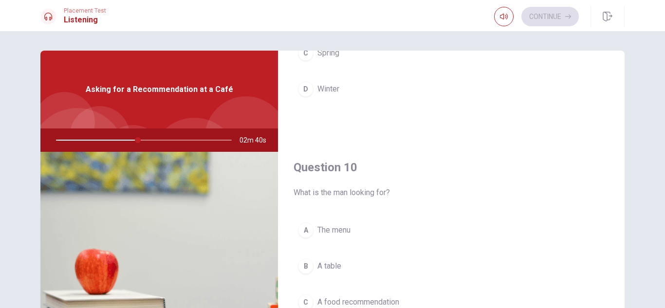
scroll to position [908, 0]
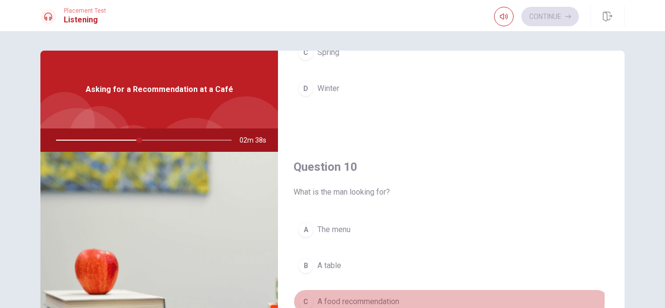
click at [344, 299] on span "A food recommendation" at bounding box center [358, 302] width 82 height 12
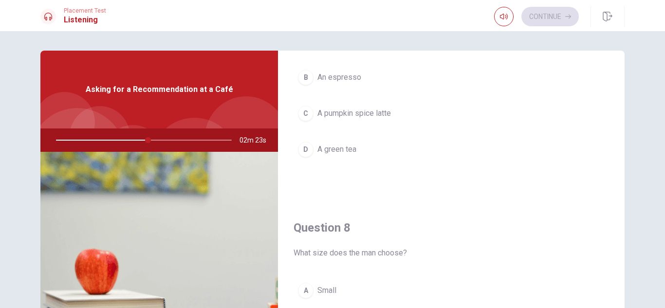
scroll to position [235, 0]
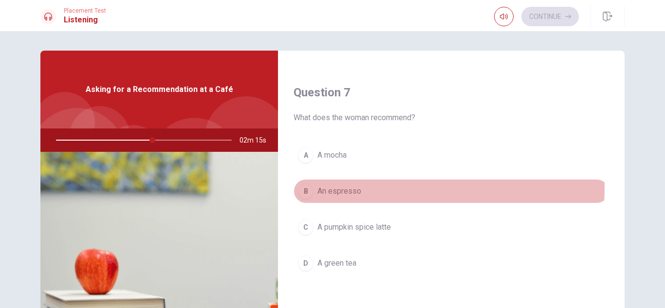
click at [379, 187] on button "B An espresso" at bounding box center [451, 191] width 315 height 24
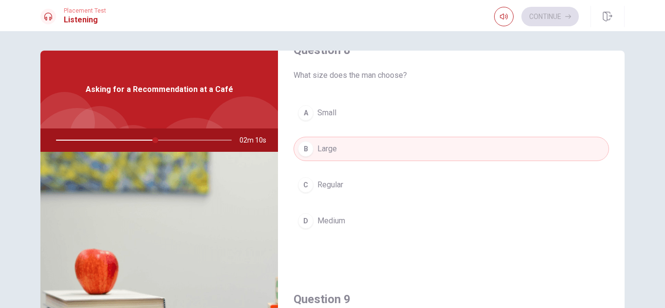
scroll to position [527, 0]
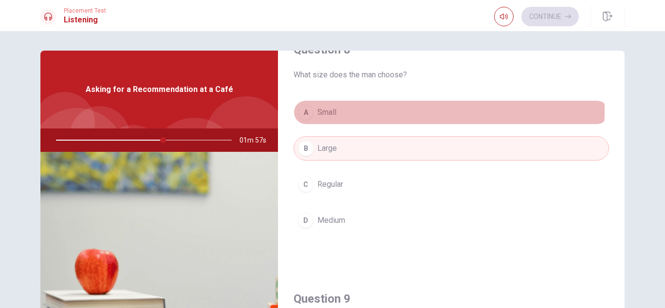
click at [384, 111] on button "A Small" at bounding box center [451, 112] width 315 height 24
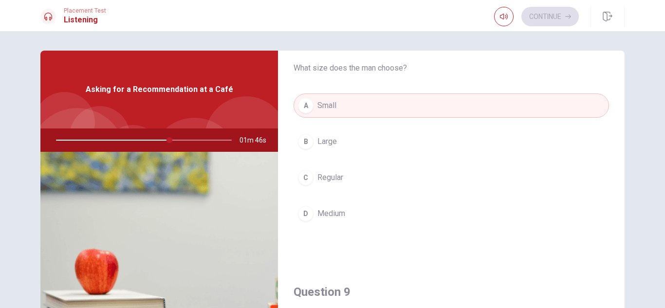
scroll to position [534, 0]
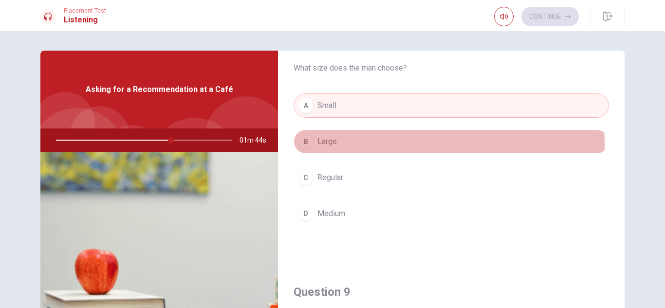
click at [370, 144] on button "B Large" at bounding box center [451, 141] width 315 height 24
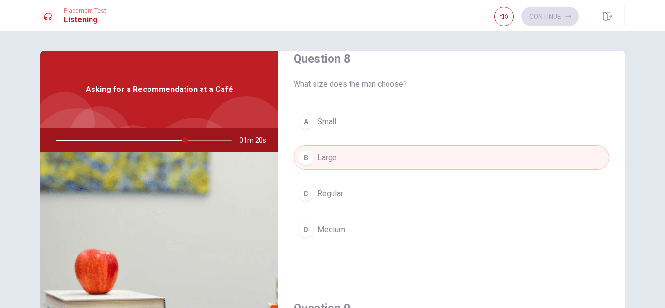
scroll to position [517, 0]
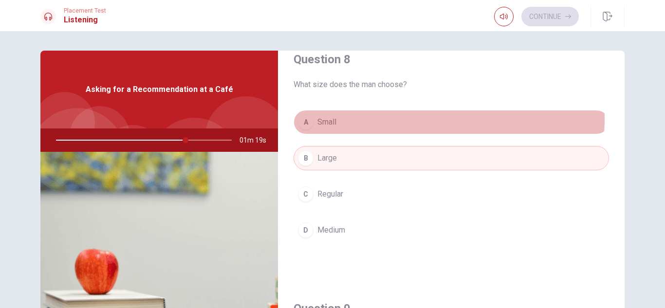
click at [404, 119] on button "A Small" at bounding box center [451, 122] width 315 height 24
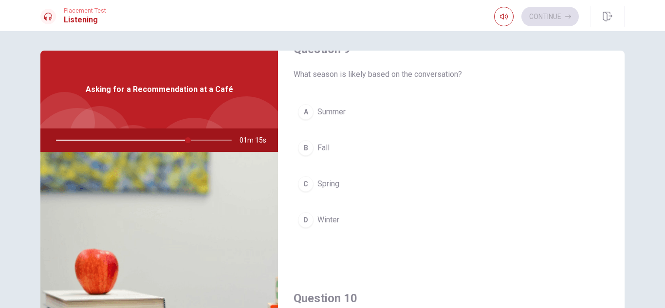
scroll to position [777, 0]
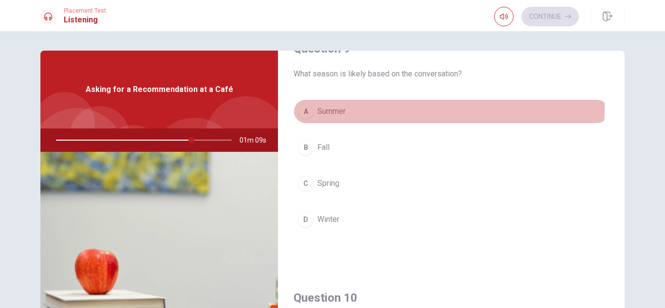
click at [350, 108] on button "A Summer" at bounding box center [451, 111] width 315 height 24
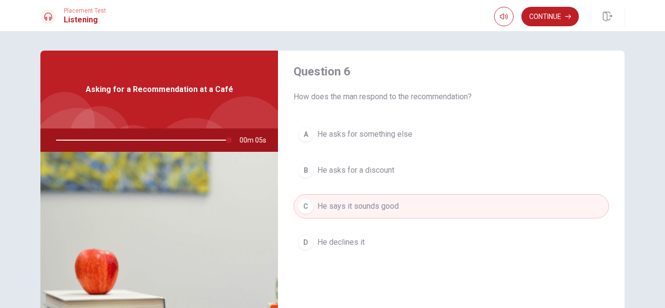
scroll to position [6, 0]
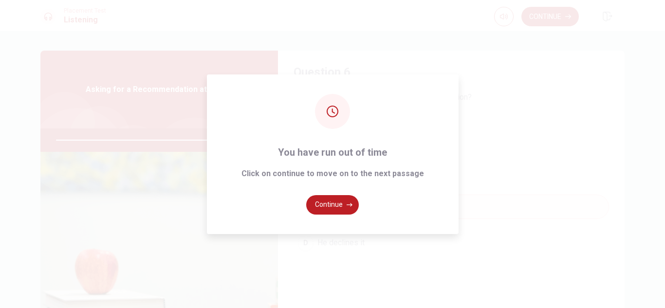
type input "0"
click at [334, 200] on button "Continue" at bounding box center [332, 204] width 53 height 19
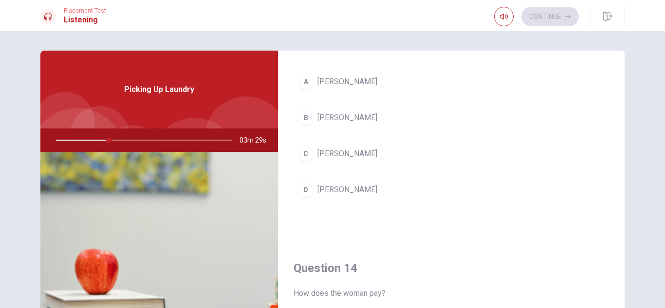
scroll to position [556, 0]
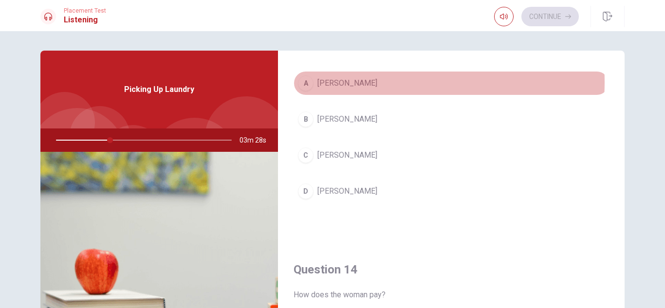
click at [361, 82] on button "A [PERSON_NAME]" at bounding box center [451, 83] width 315 height 24
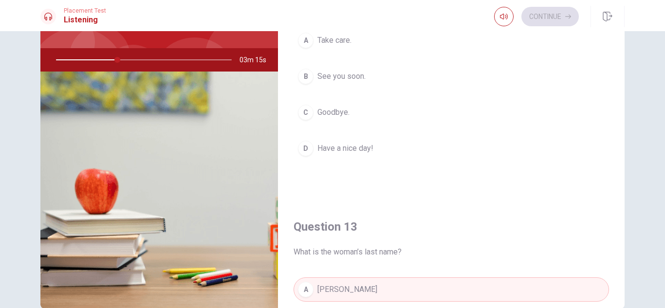
scroll to position [264, 0]
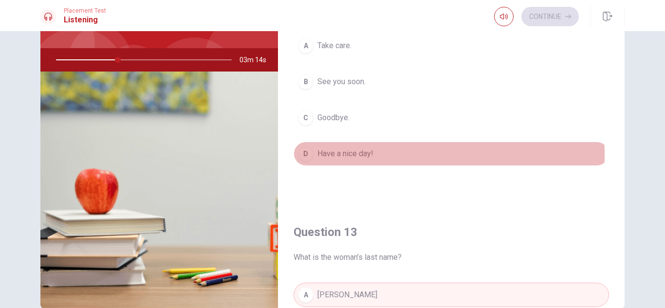
click at [343, 154] on span "Have a nice day!" at bounding box center [345, 154] width 56 height 12
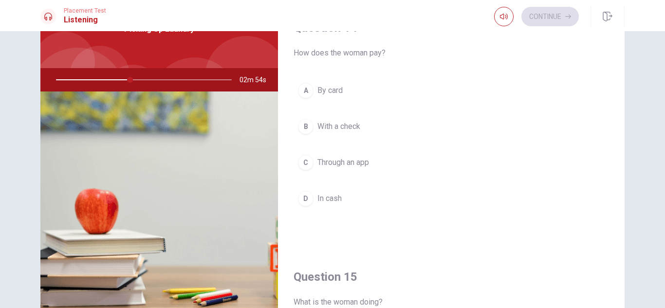
scroll to position [736, 0]
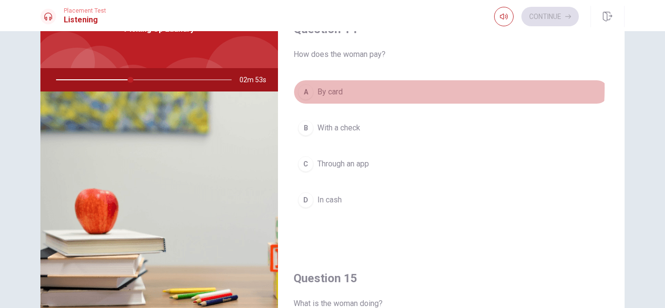
click at [346, 88] on button "A By card" at bounding box center [451, 92] width 315 height 24
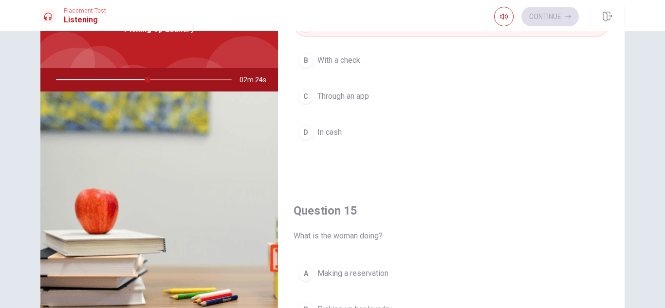
scroll to position [908, 0]
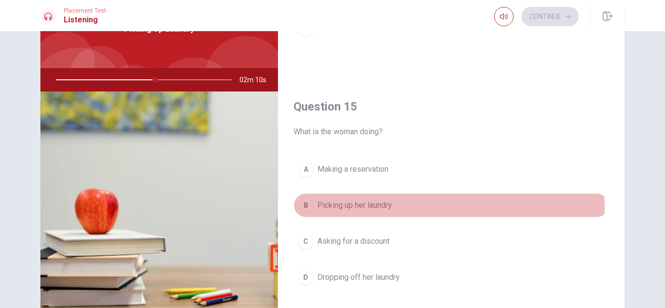
click at [376, 208] on span "Picking up her laundry" at bounding box center [354, 206] width 74 height 12
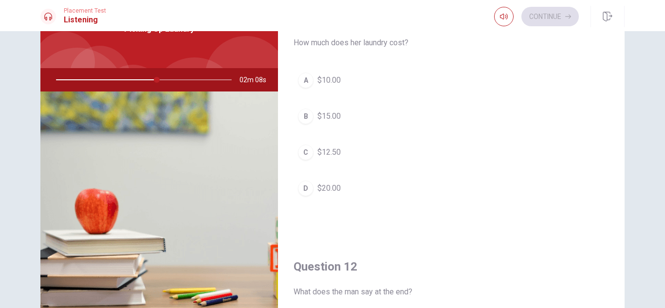
scroll to position [0, 0]
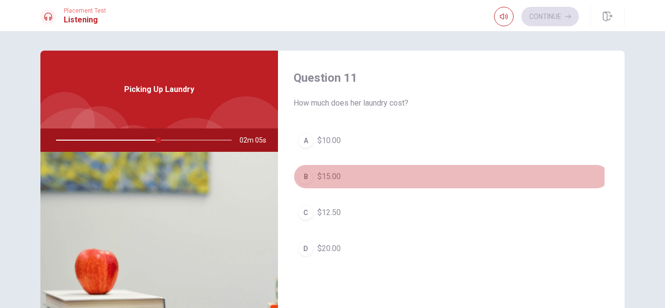
click at [353, 176] on button "B $15.00" at bounding box center [451, 177] width 315 height 24
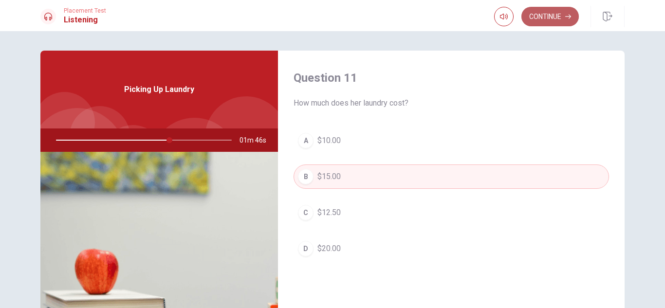
click at [556, 15] on button "Continue" at bounding box center [549, 16] width 57 height 19
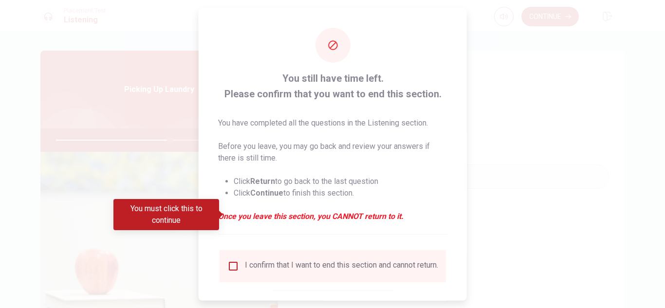
scroll to position [55, 0]
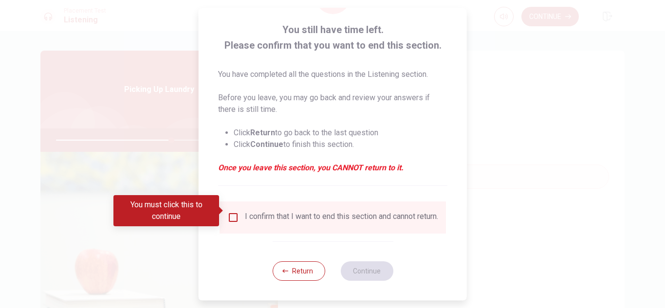
click at [311, 214] on div "I confirm that I want to end this section and cannot return." at bounding box center [341, 218] width 193 height 12
click at [301, 218] on div "I confirm that I want to end this section and cannot return." at bounding box center [341, 218] width 193 height 12
click at [235, 212] on input "You must click this to continue" at bounding box center [233, 218] width 12 height 12
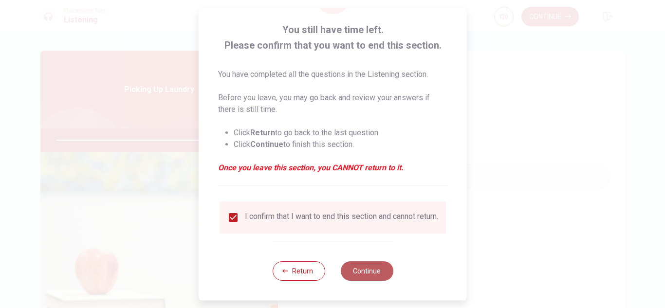
click at [366, 273] on button "Continue" at bounding box center [366, 270] width 53 height 19
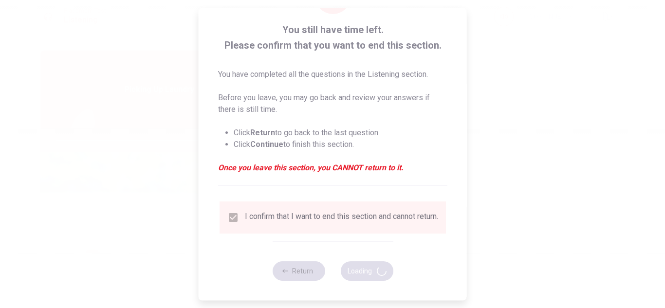
type input "91"
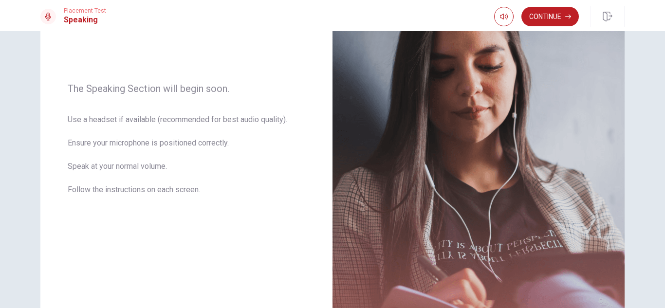
scroll to position [117, 0]
click at [561, 20] on button "Continue" at bounding box center [549, 16] width 57 height 19
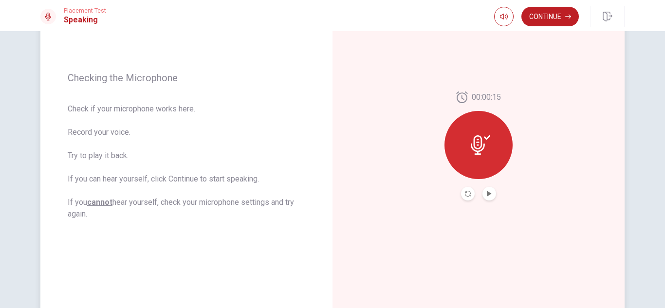
drag, startPoint x: 561, startPoint y: 20, endPoint x: 462, endPoint y: 165, distance: 174.5
click at [462, 165] on div "Placement Test Speaking Continue Continue Checking the Microphone Check if your…" at bounding box center [332, 154] width 665 height 308
click at [478, 152] on icon at bounding box center [478, 144] width 14 height 19
click at [482, 140] on icon at bounding box center [480, 144] width 19 height 19
click at [487, 196] on icon "Play Audio" at bounding box center [489, 194] width 4 height 6
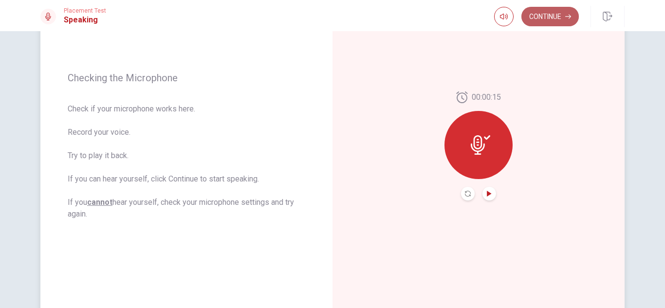
click at [556, 18] on button "Continue" at bounding box center [549, 16] width 57 height 19
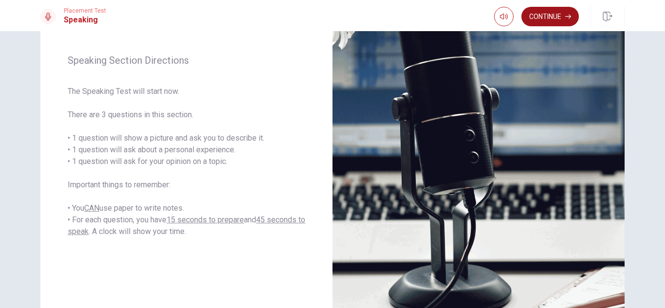
drag, startPoint x: 540, startPoint y: 28, endPoint x: 551, endPoint y: 19, distance: 13.8
click at [551, 19] on div "Placement Test Speaking Continue" at bounding box center [332, 15] width 665 height 31
click at [551, 19] on button "Continue" at bounding box center [549, 16] width 57 height 19
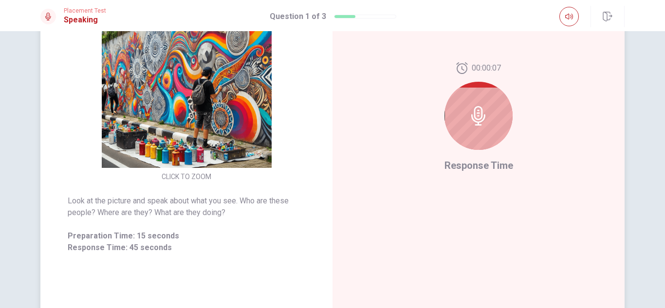
scroll to position [175, 0]
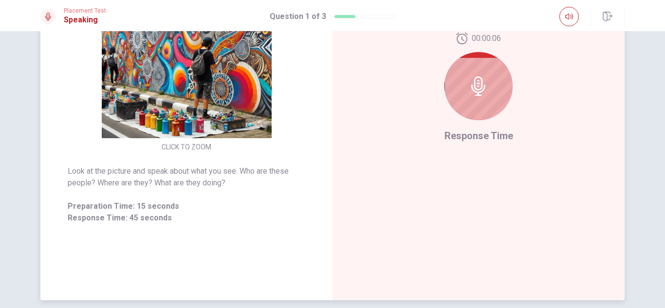
click at [473, 137] on span "Response Time" at bounding box center [478, 136] width 69 height 12
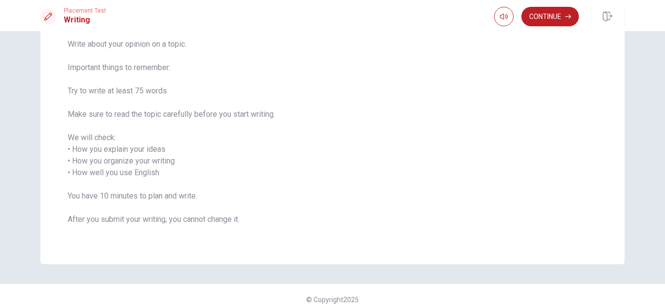
scroll to position [85, 0]
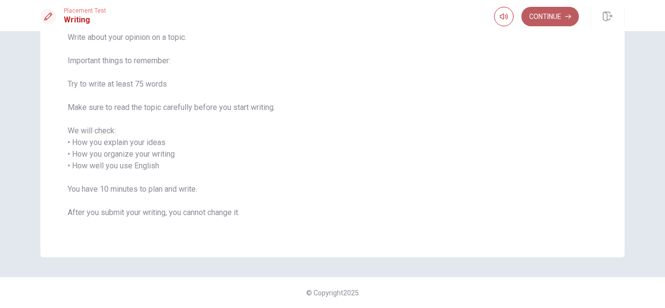
click at [540, 18] on button "Continue" at bounding box center [549, 16] width 57 height 19
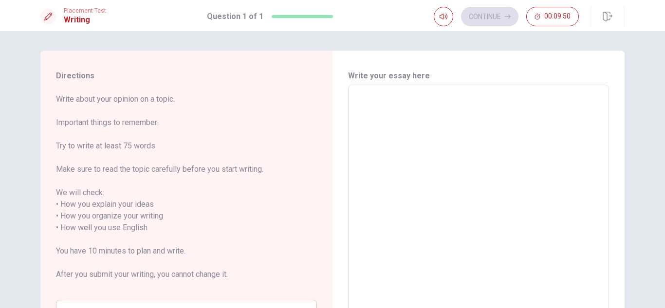
scroll to position [0, 0]
click at [366, 99] on textarea at bounding box center [478, 227] width 247 height 270
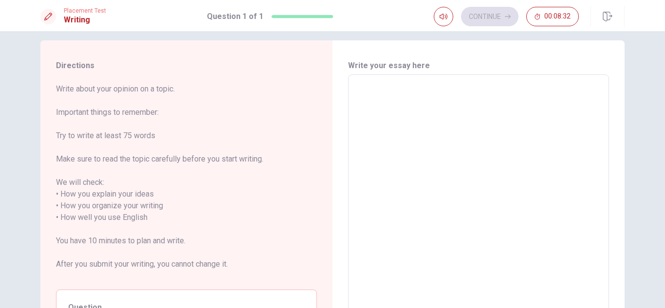
type textarea "i"
type textarea "x"
type textarea "i"
type textarea "x"
type textarea "i"
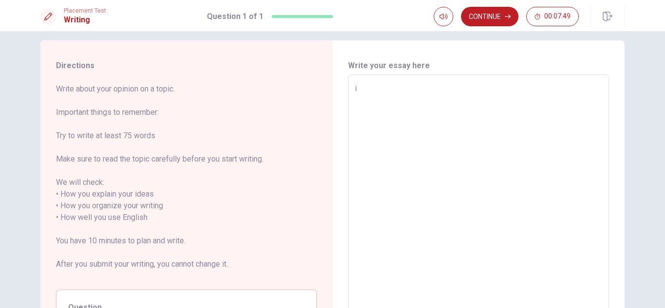
type textarea "x"
type textarea "in"
type textarea "x"
type textarea "in"
type textarea "x"
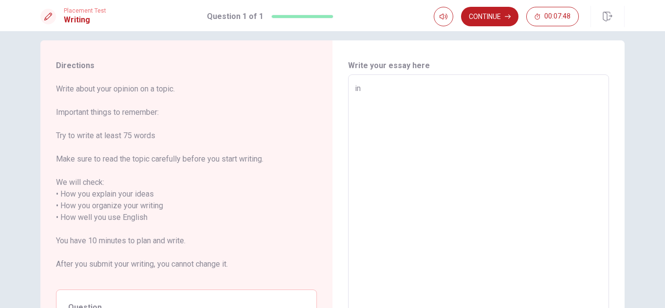
type textarea "in m"
type textarea "x"
type textarea "in my"
type textarea "x"
type textarea "in my"
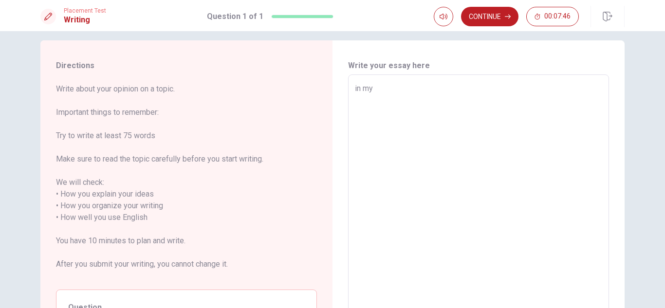
type textarea "x"
type textarea "in my p"
type textarea "x"
type textarea "in my"
type textarea "x"
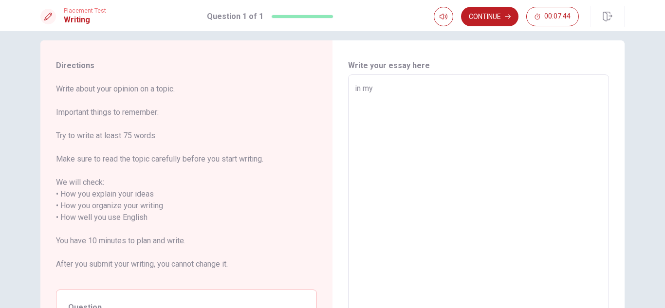
type textarea "in my o"
type textarea "x"
type textarea "in my op"
type textarea "x"
type textarea "in my opi"
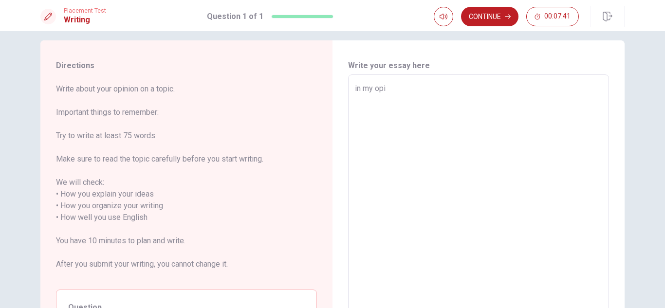
type textarea "x"
type textarea "in my opin"
type textarea "x"
type textarea "in my opini"
type textarea "x"
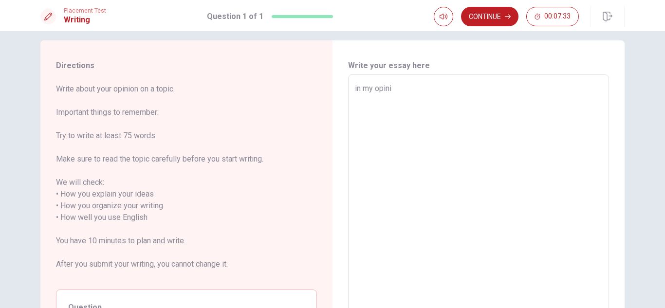
type textarea "in my opinio"
type textarea "x"
type textarea "in my opinion"
type textarea "x"
type textarea "in my opinion,"
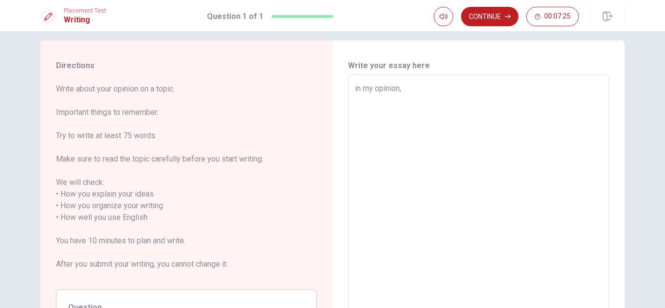
type textarea "x"
type textarea "in my opinion,,"
type textarea "x"
type textarea "in my opinion,"
type textarea "x"
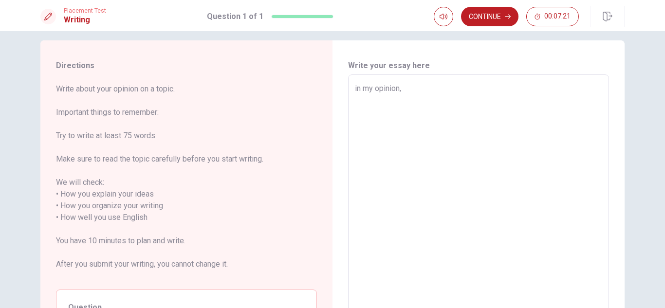
type textarea "in my opinion,o"
type textarea "x"
type textarea "in my opinion,on"
type textarea "x"
type textarea "in my opinion,onl"
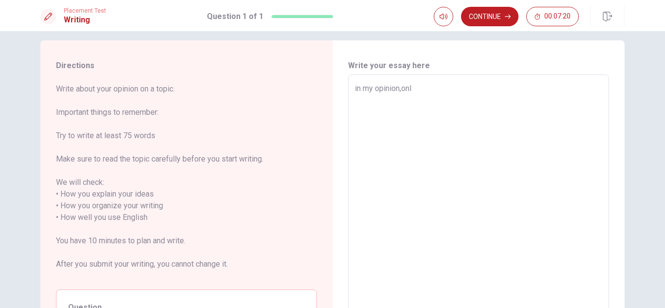
type textarea "x"
type textarea "in my opinion,onli"
type textarea "x"
type textarea "in my opinion,onlin"
type textarea "x"
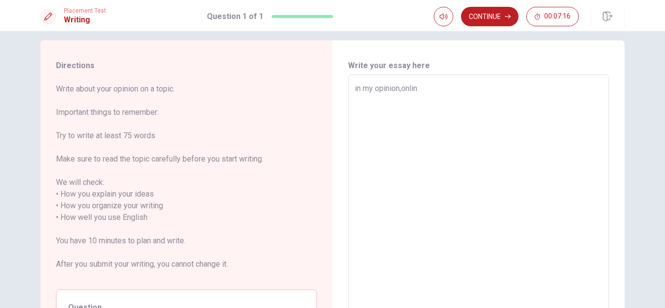
type textarea "in my opinion,online"
type textarea "x"
type textarea "in my opinion,online"
type textarea "x"
type textarea "in my opinion,online l"
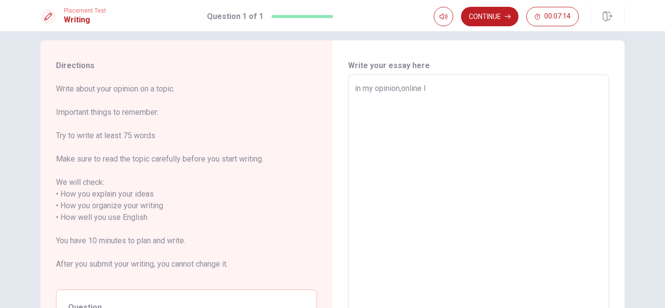
type textarea "x"
type textarea "in my opinion,online le"
type textarea "x"
type textarea "in my opinion,online lea"
type textarea "x"
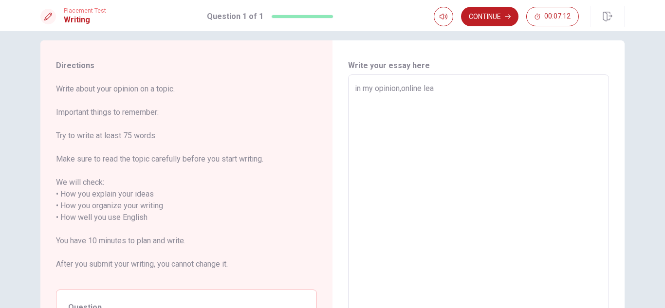
type textarea "in my opinion,online [PERSON_NAME]"
type textarea "x"
type textarea "in my opinion,online learn"
type textarea "x"
type textarea "in my opinion,online learni"
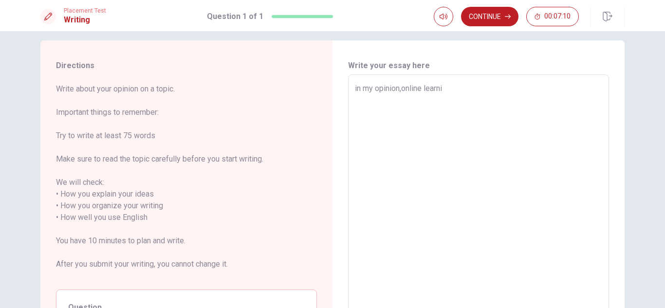
type textarea "x"
type textarea "in my opinion,online learnin"
type textarea "x"
type textarea "in my opinion,online learning"
type textarea "x"
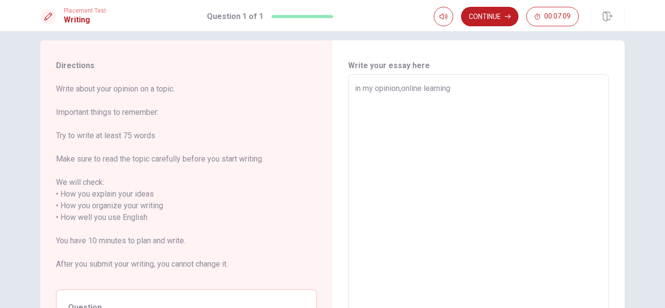
type textarea "in my opinion,online learning"
type textarea "x"
type textarea "in my opinion,online learning i"
type textarea "x"
type textarea "in my opinion,online learning í"
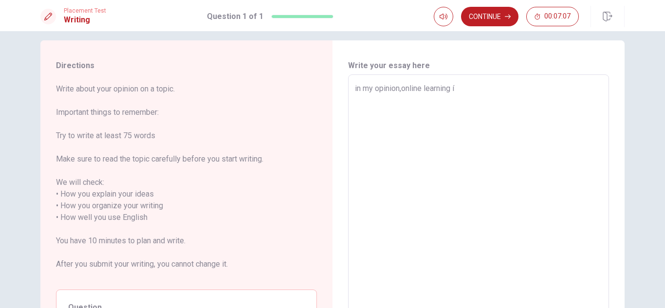
type textarea "x"
type textarea "in my opinion,online learning is"
type textarea "x"
type textarea "in my opinion,online learning is"
type textarea "x"
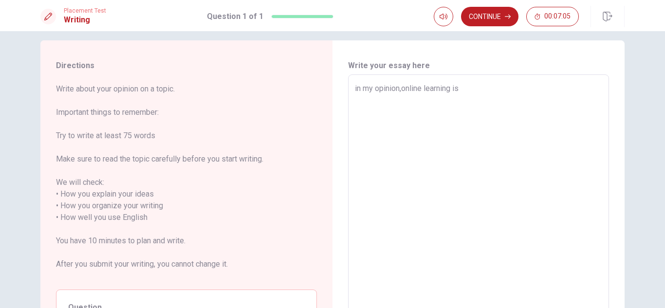
type textarea "in my opinion,online learning is a"
type textarea "x"
type textarea "in my opinion,online learning is a"
type textarea "x"
type textarea "in my opinion,online learning is a v"
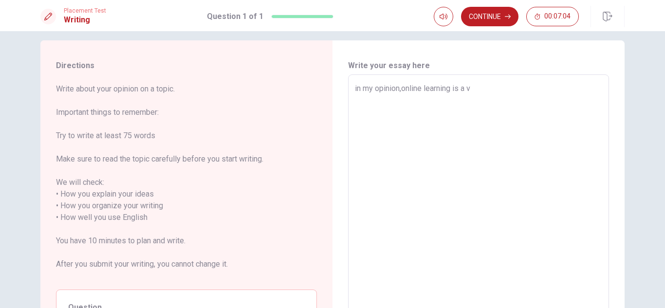
type textarea "x"
type textarea "in my opinion,online learning is a ve"
type textarea "x"
type textarea "in my opinion,online learning is a vẻ"
type textarea "x"
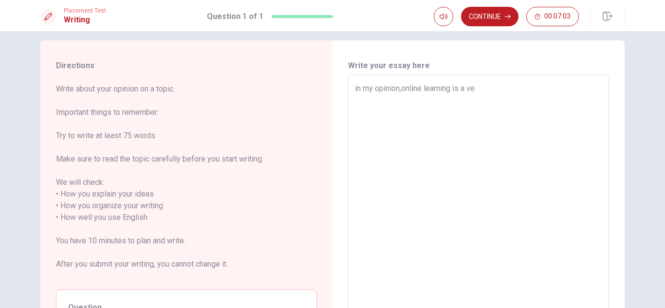
type textarea "in my opinion,online learning is a ver"
type textarea "x"
type textarea "in my opinion,online learning is a very"
type textarea "x"
type textarea "in my opinion,online learning is a very"
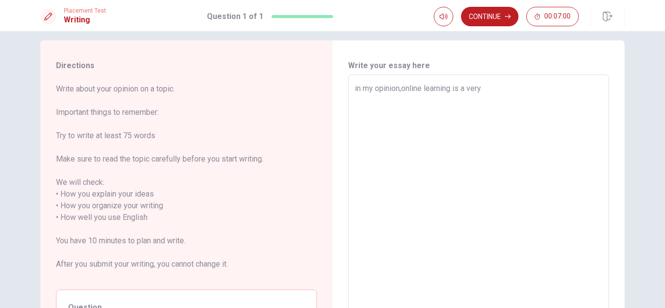
type textarea "x"
type textarea "in my opinion,online learning is a very u"
type textarea "x"
type textarea "in my opinion,online learning is a very ú"
type textarea "x"
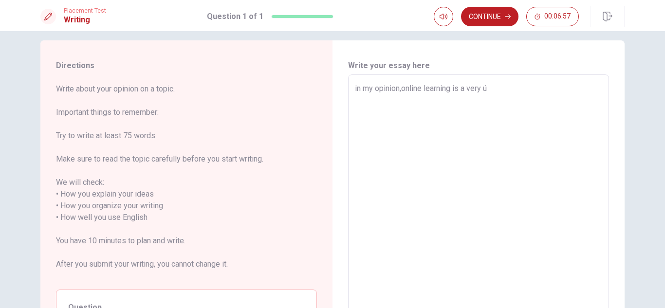
type textarea "in my opinion,online learning is a very úe"
type textarea "x"
type textarea "in my opinion,online learning is a very ùe"
type textarea "x"
type textarea "in my opinion,online learning is a very ùeu"
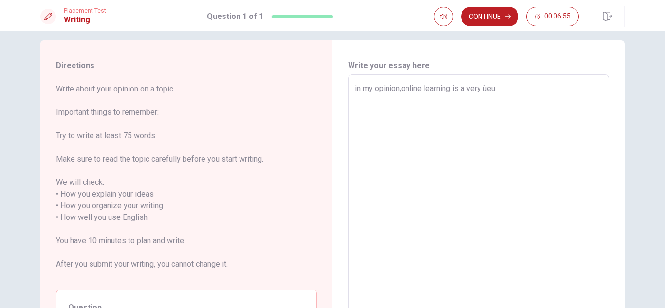
type textarea "x"
type textarea "in my opinion,online learning is a very ùeul"
type textarea "x"
type textarea "in my opinion,online learning is a very ùeu"
type textarea "x"
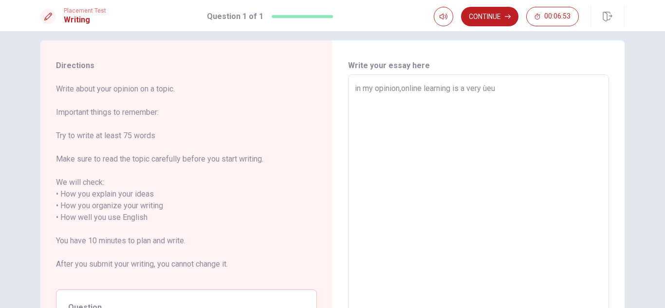
type textarea "in my opinion,online learning is a very ùe"
type textarea "x"
type textarea "in my opinion,online learning is a very ù"
type textarea "x"
type textarea "in my opinion,online learning is a very"
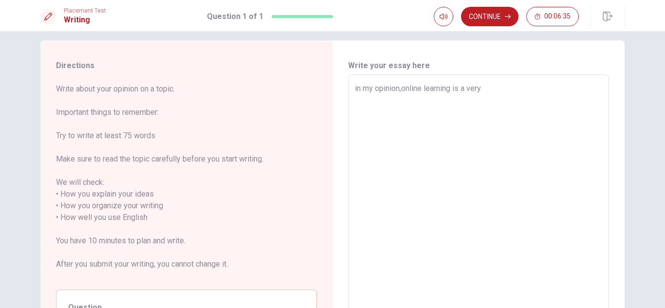
type textarea "x"
type textarea "in my opinion,online learning is a very u"
type textarea "x"
type textarea "in my opinion,online learning is a very ú"
type textarea "x"
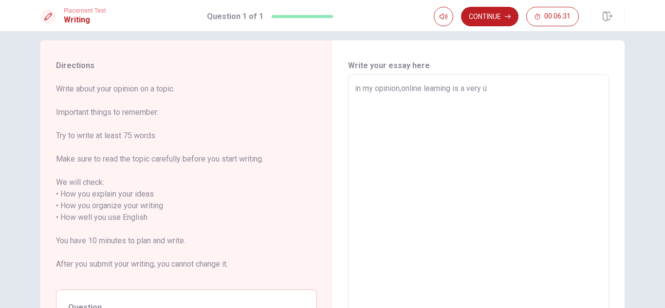
type textarea "in my opinion,online learning is a very úe"
type textarea "x"
type textarea "in my opinion,online learning is a very ùe"
type textarea "x"
type textarea "in my opinion,online learning is a very ùeu"
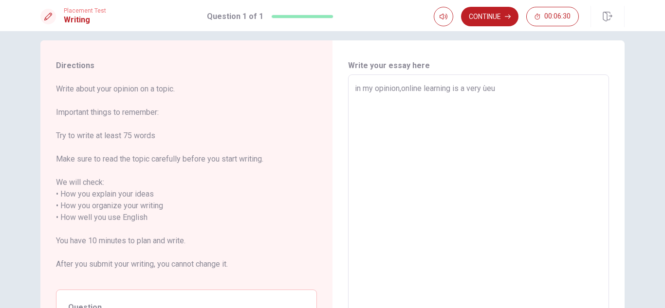
type textarea "x"
type textarea "in my opinion,online learning is a very ùeul"
type textarea "x"
type textarea "in my opinion,online learning is a very useful"
type textarea "x"
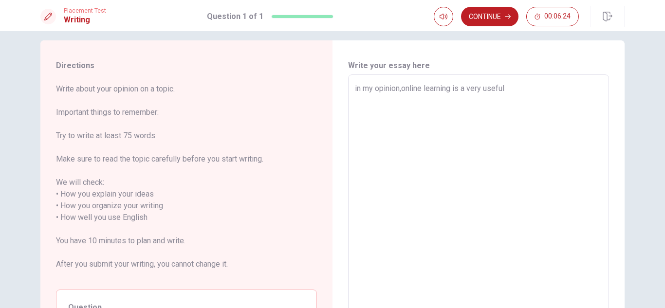
type textarea "in my opinion,online learning is a very useful ư"
type textarea "x"
type textarea "in my opinion,online learning is a very useful ưa"
type textarea "x"
type textarea "in my opinion,online learning is a very useful ưay"
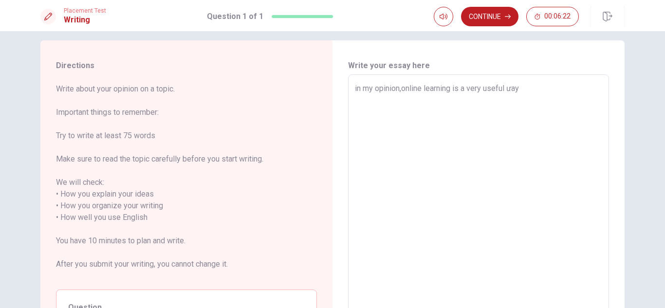
type textarea "x"
type textarea "in my opinion,online learning is a very useful ưa"
type textarea "x"
type textarea "in my opinion,online learning is a very useful ư"
type textarea "x"
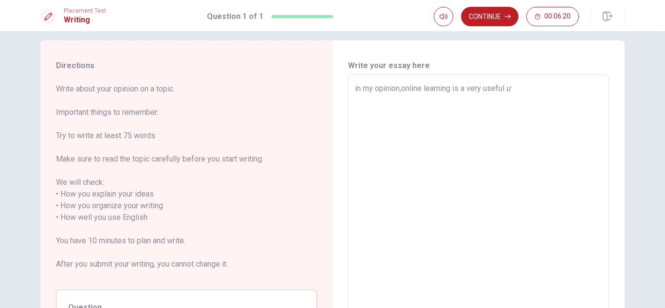
type textarea "in my opinion,online learning is a very useful"
type textarea "x"
type textarea "in my opinion,online learning is a very useful ư"
type textarea "x"
type textarea "in my opinion,online learning is a very useful w"
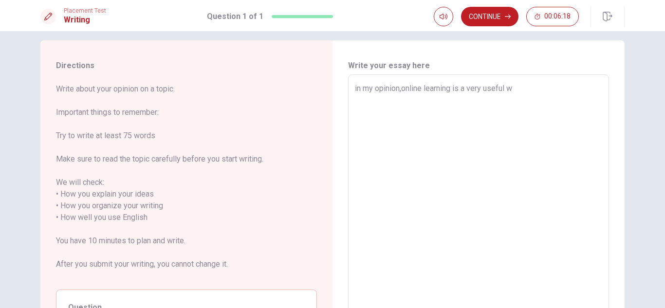
type textarea "x"
type textarea "in my opinion,online learning is a very useful wa"
type textarea "x"
type textarea "in my opinion,online learning is a very useful way"
type textarea "x"
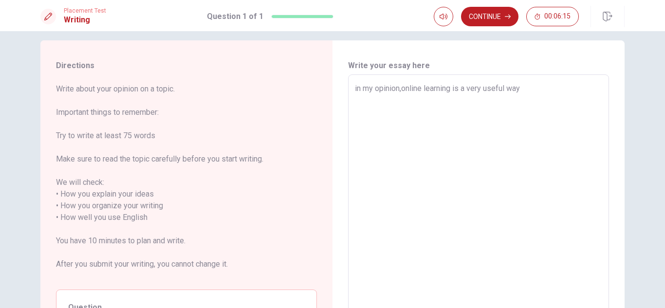
type textarea "in my opinion,online learning is a very useful way"
type textarea "x"
type textarea "in my opinion,online learning is a very useful way o"
type textarea "x"
type textarea "in my opinion,online learning is a very useful way ò"
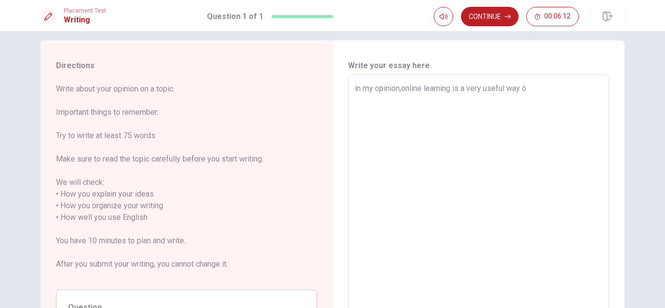
type textarea "x"
type textarea "in my opinion,online learning is a very useful way ò"
type textarea "x"
type textarea "in my opinion,online learning is a very useful way ò s"
type textarea "x"
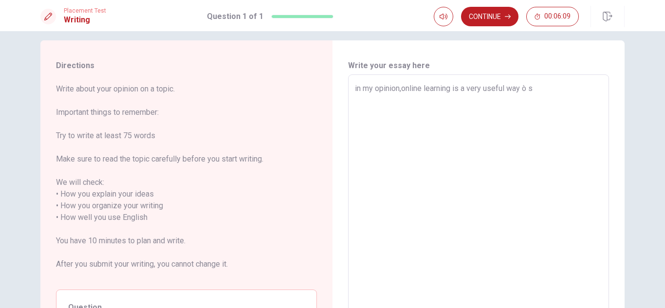
type textarea "in my opinion,online learning is a very useful way ò st"
type textarea "x"
type textarea "in my opinion,online learning is a very useful way ò stu"
type textarea "x"
type textarea "in my opinion,online learning is a very useful way ò stud"
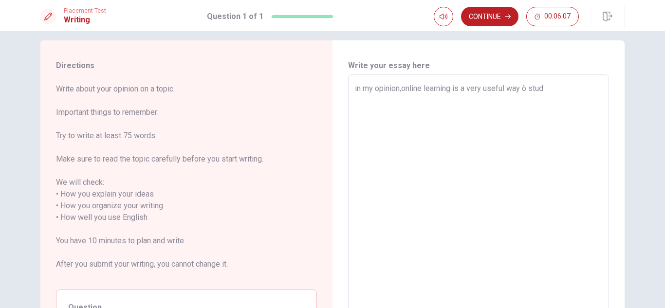
type textarea "x"
type textarea "in my opinion,online learning is a very useful way ò study"
type textarea "x"
type textarea "in my opinion,online learning is a very useful way ò studyi"
type textarea "x"
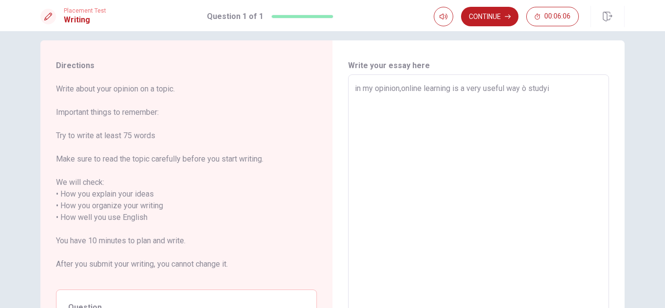
type textarea "in my opinion,online learning is a very useful way ò studyin"
type textarea "x"
type textarea "in my opinion,online learning is a very useful way ò studying"
type textarea "x"
type textarea "in my opinion,online learning is a very useful way ò studying"
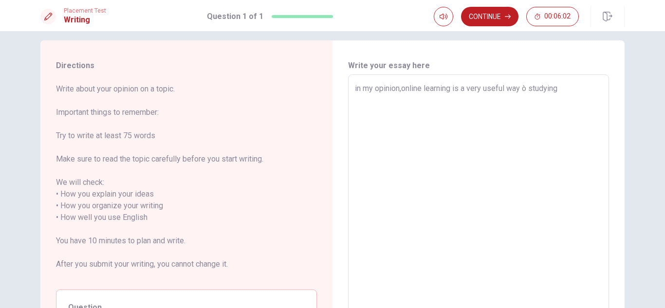
type textarea "x"
type textarea "in my opinion,online learning is a very useful way ò studying"
type textarea "x"
type textarea "in my opinion,online learning is a very useful way ò studying."
type textarea "x"
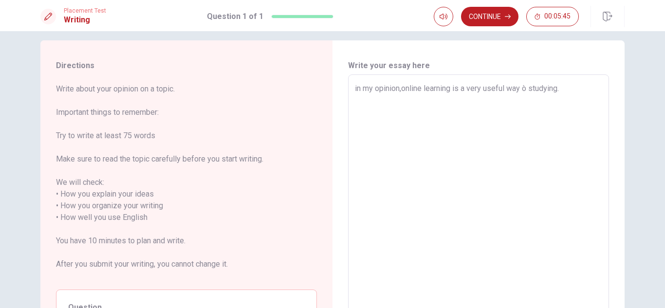
type textarea "in my opinion,online learning is a very useful way ò studying.f"
type textarea "x"
type textarea "in my opinion,online learning is a very useful way ò [DOMAIN_NAME]"
type textarea "x"
type textarea "in my opinion,online learning is a very useful way ò studying.fir"
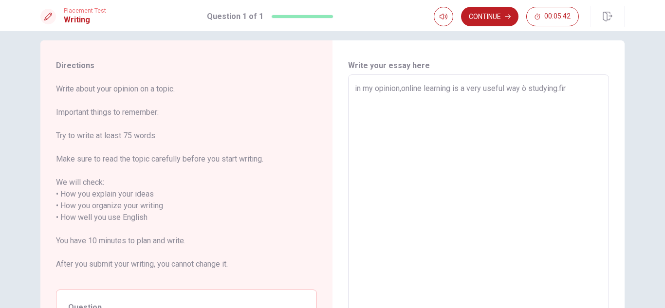
type textarea "x"
type textarea "in my opinion,online learning is a very useful way ò studying.firs"
type textarea "x"
type textarea "in my opinion,online learning is a very useful way ò studying.first"
type textarea "x"
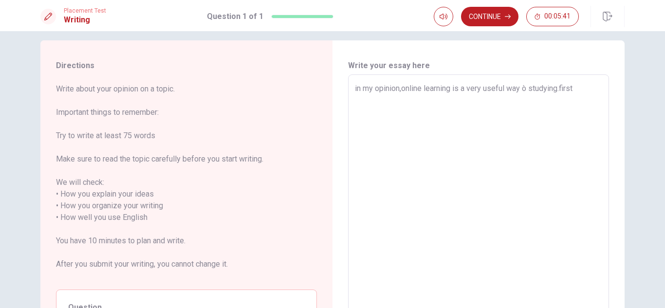
type textarea "in my opinion,online learning is a very useful way ò studying.first"
type textarea "x"
type textarea "in my opinion,online learning is a very useful way ò studying.first"
type textarea "x"
type textarea "in my opinion,online learning is a very useful way ò studying.first,"
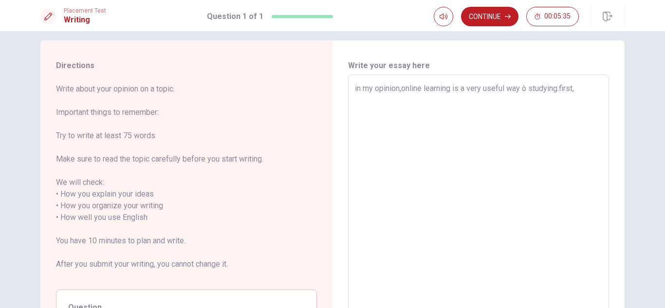
type textarea "x"
type textarea "in my opinion,online learning is a very useful way ò studying.first,"
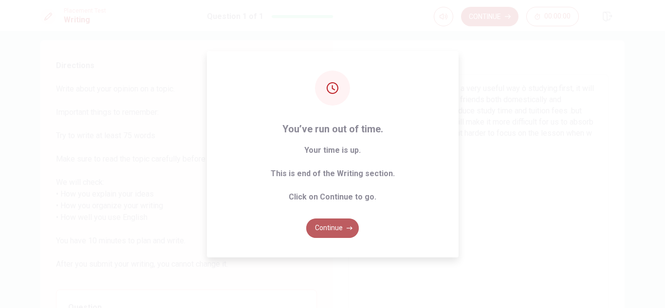
click at [333, 225] on button "Continue" at bounding box center [332, 228] width 53 height 19
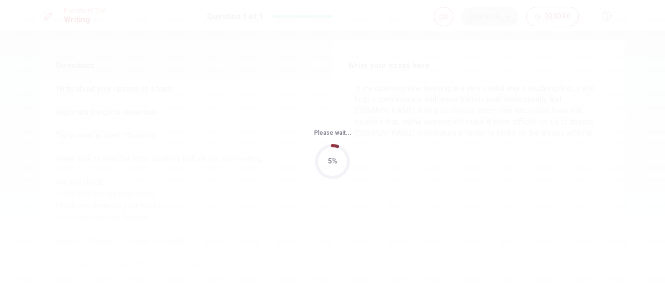
scroll to position [0, 0]
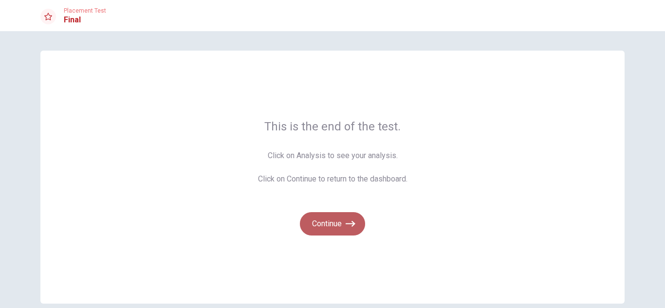
click at [333, 225] on button "Continue" at bounding box center [332, 223] width 65 height 23
